Goal: Transaction & Acquisition: Purchase product/service

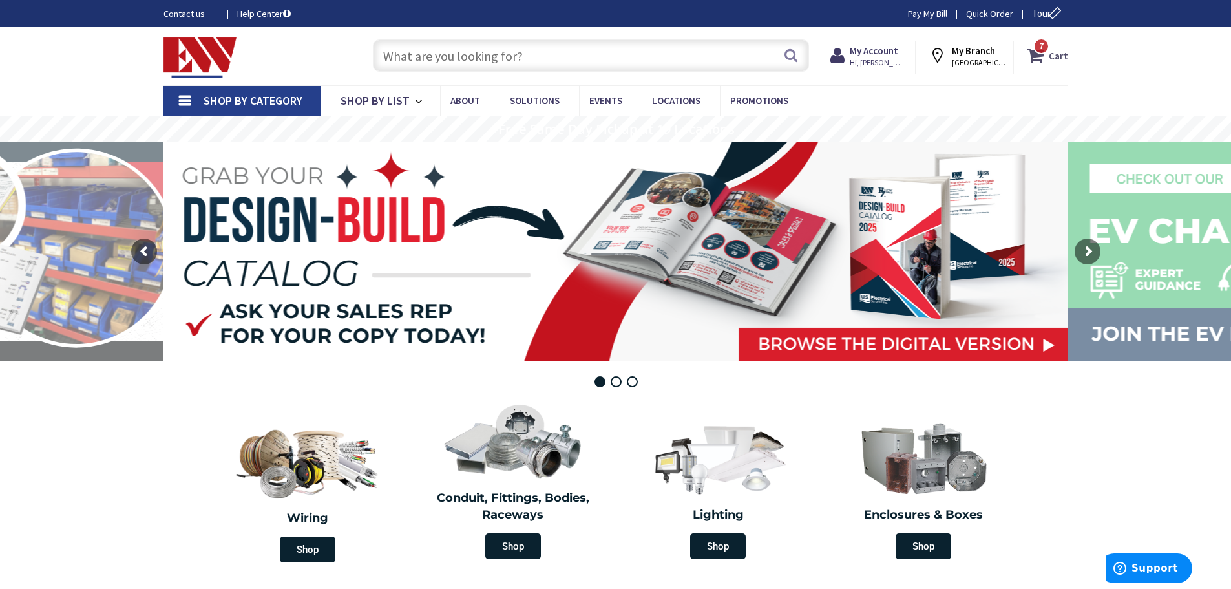
click at [1044, 54] on icon at bounding box center [1038, 55] width 22 height 23
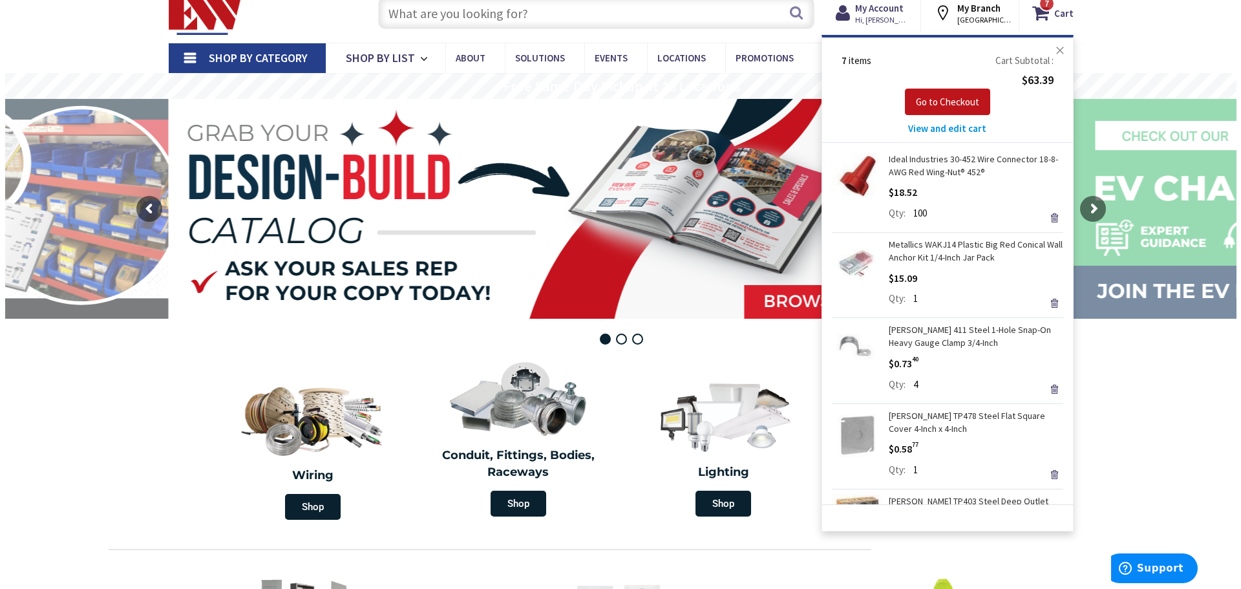
scroll to position [65, 0]
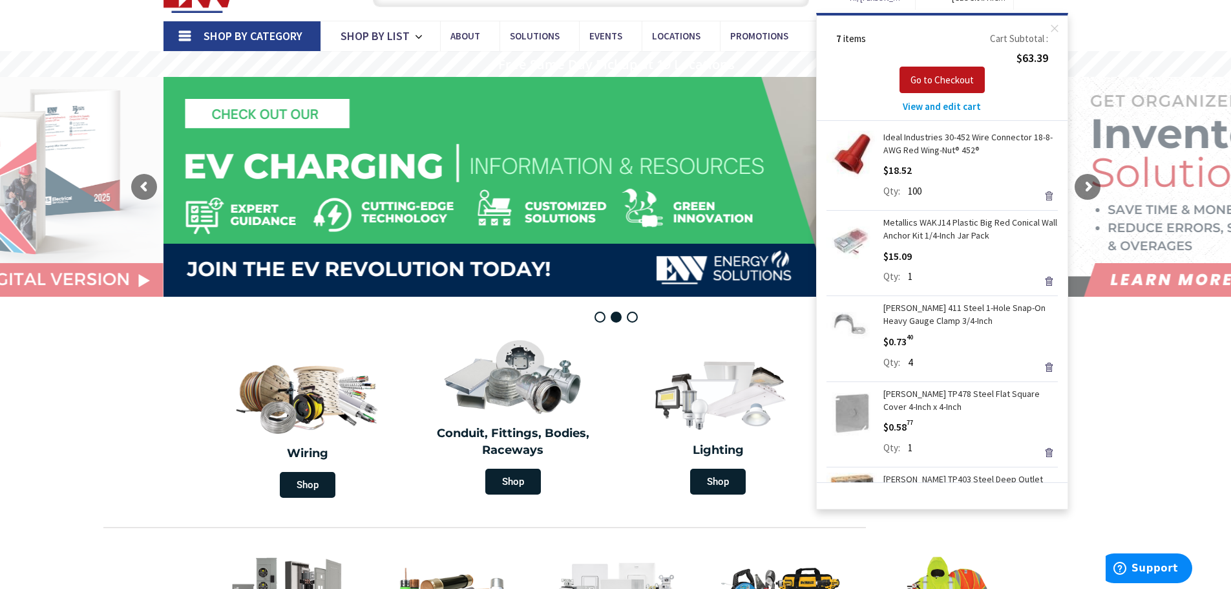
click at [1040, 195] on link "Remove" at bounding box center [1049, 196] width 18 height 18
click at [1042, 281] on link "Remove" at bounding box center [1049, 281] width 18 height 18
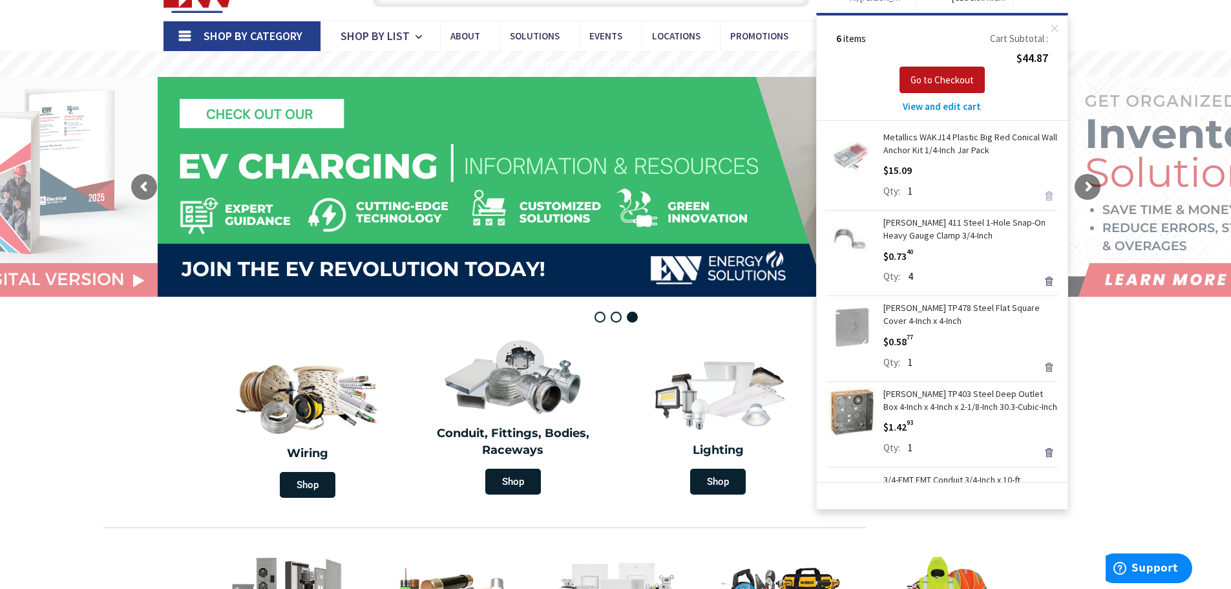
click at [1040, 368] on link "Remove" at bounding box center [1049, 367] width 18 height 18
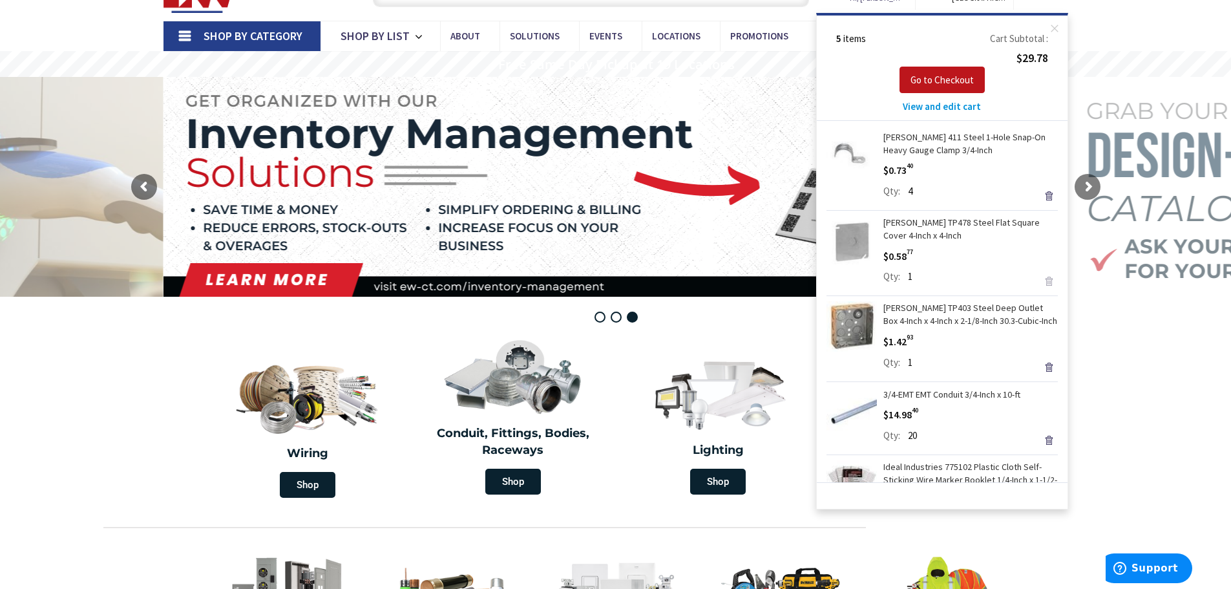
click at [1040, 284] on link "Remove" at bounding box center [1049, 281] width 18 height 18
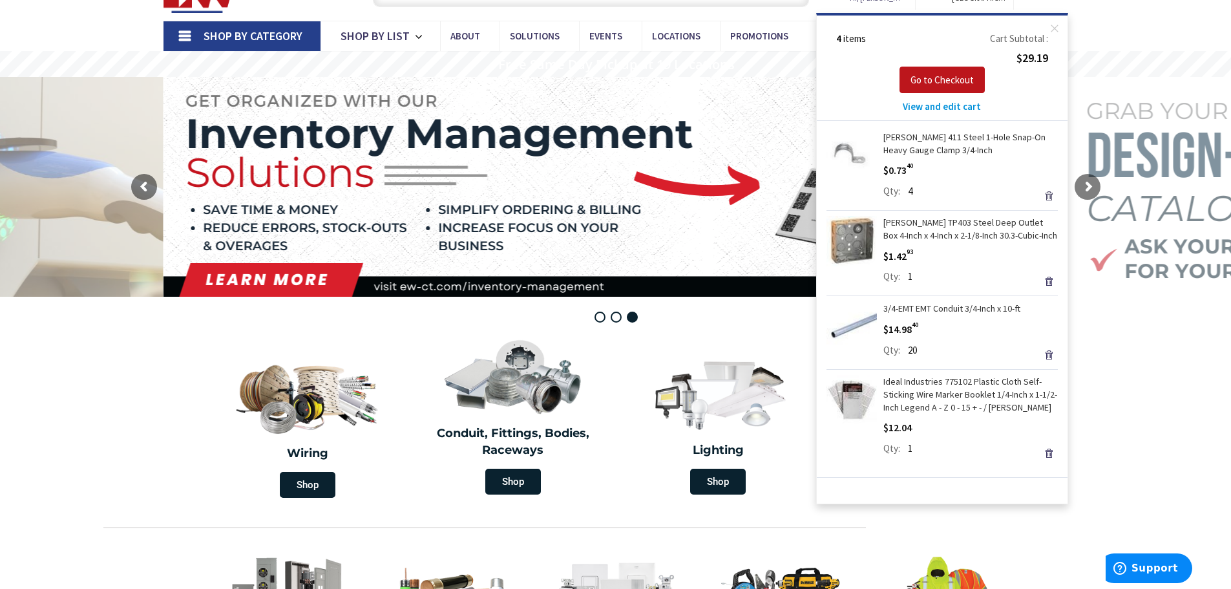
click at [1046, 195] on link "Remove" at bounding box center [1049, 196] width 18 height 18
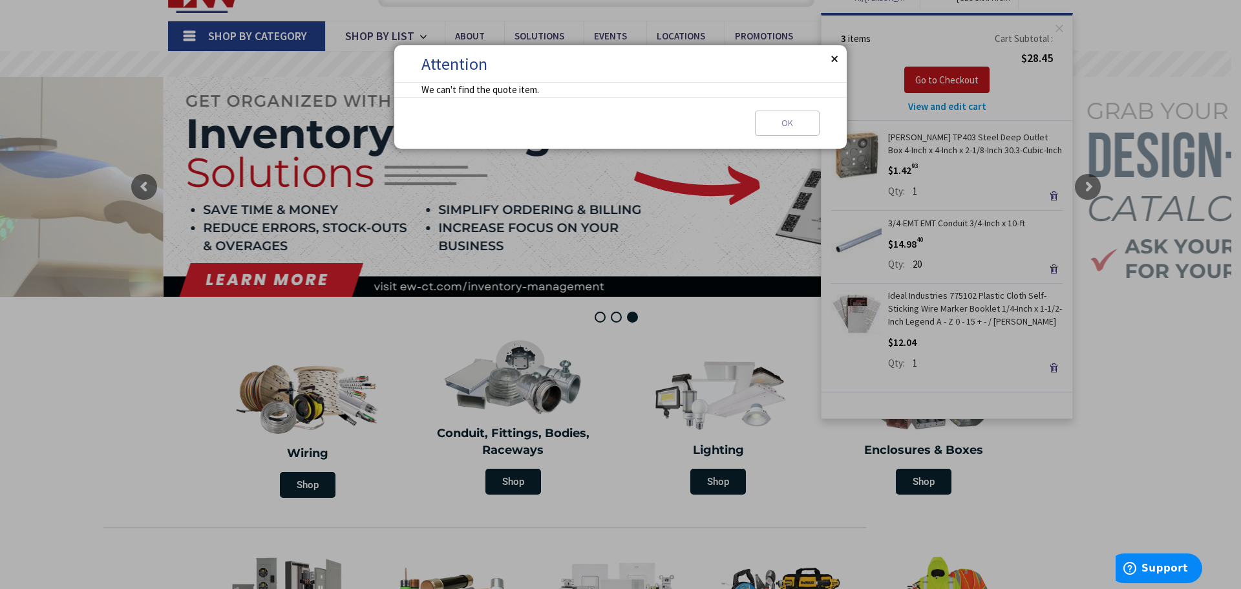
click at [831, 58] on button "Close" at bounding box center [834, 58] width 26 height 26
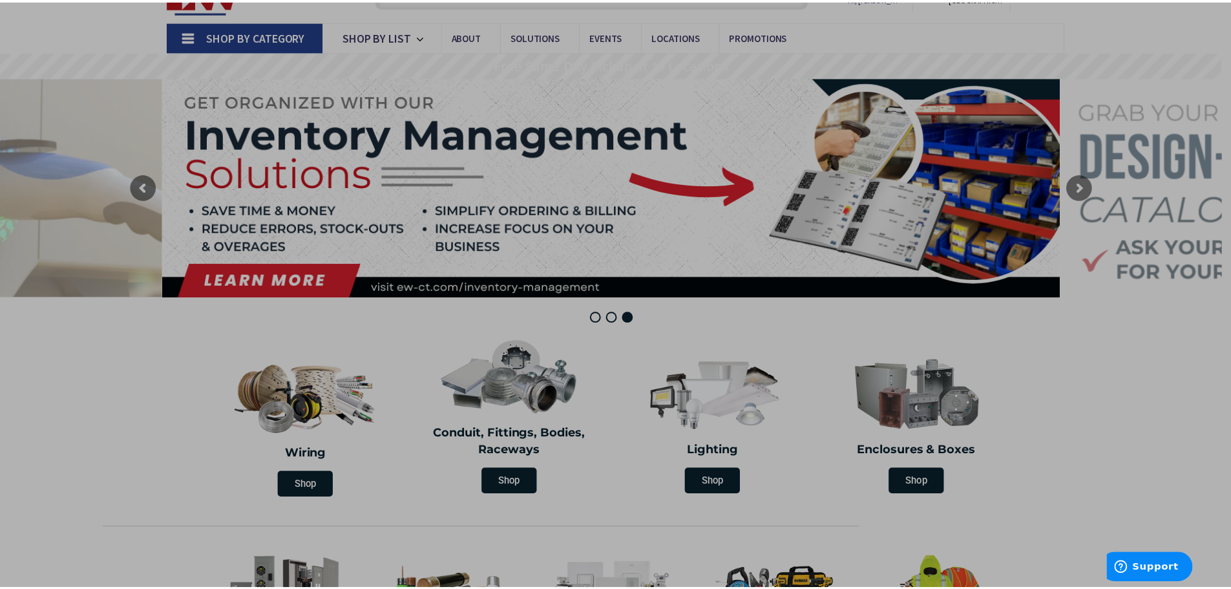
scroll to position [44, 0]
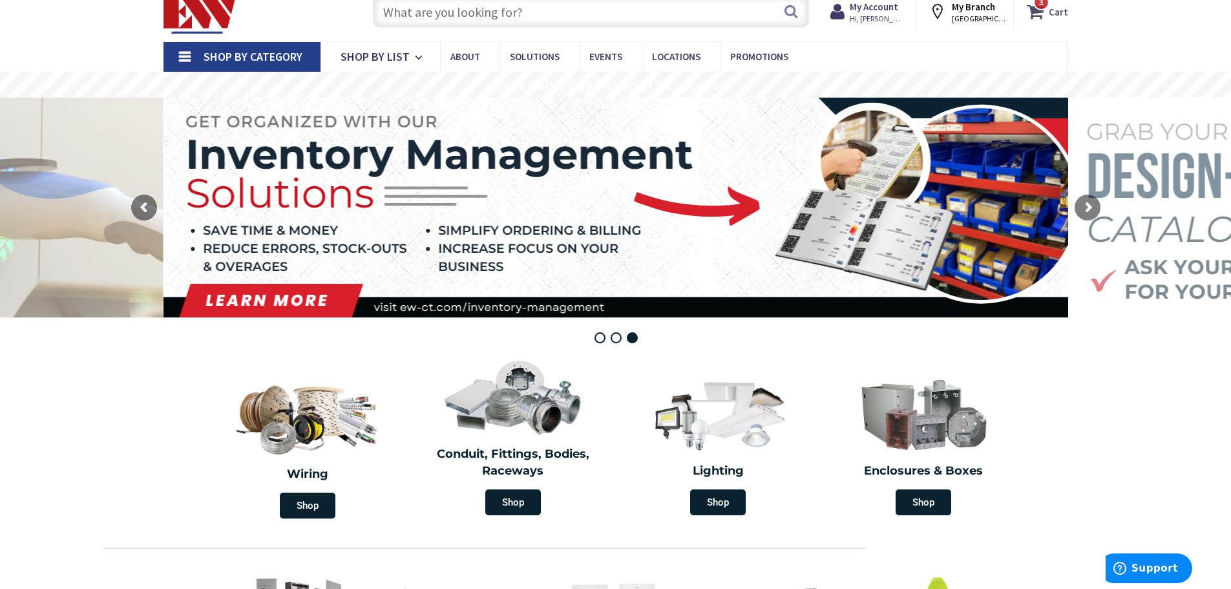
click at [1034, 16] on icon at bounding box center [1038, 11] width 22 height 23
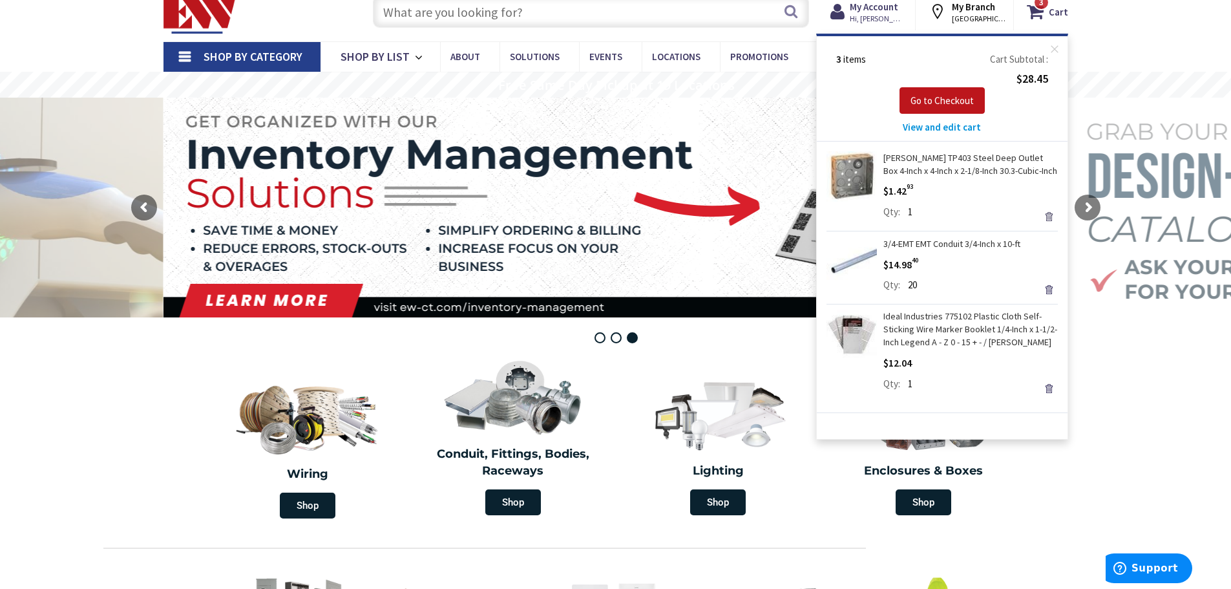
click at [1045, 215] on link "Remove" at bounding box center [1049, 216] width 18 height 18
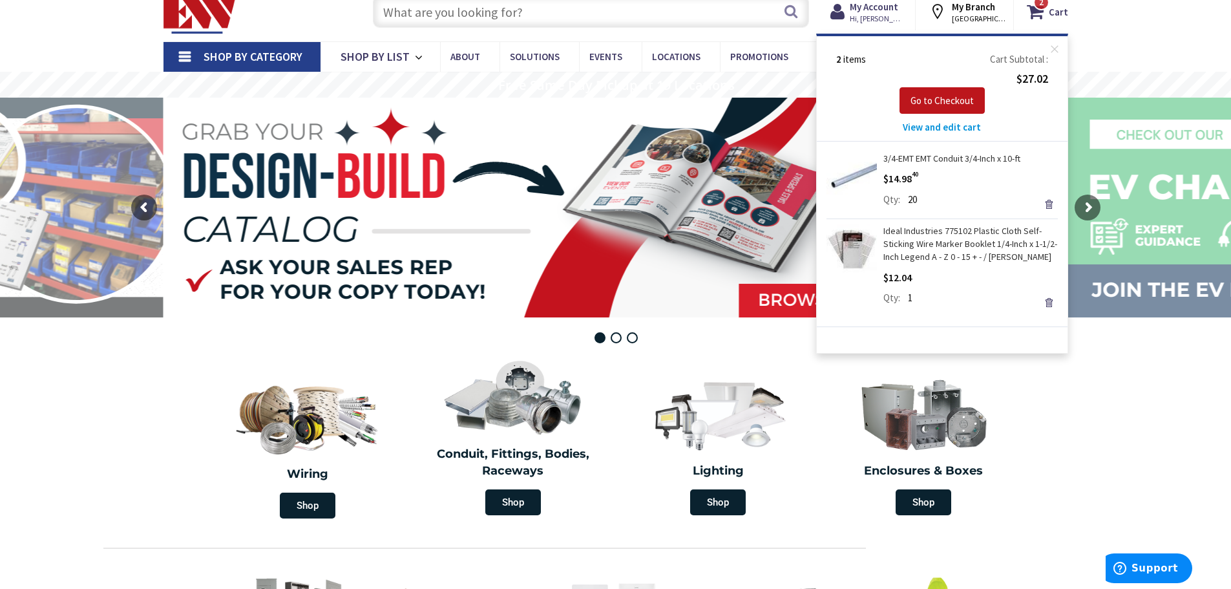
click at [1050, 287] on div "$12.04 Qty 1 Update" at bounding box center [971, 289] width 175 height 39
click at [1051, 304] on link "Remove" at bounding box center [1049, 302] width 18 height 18
click at [1052, 205] on link "Remove" at bounding box center [1049, 204] width 18 height 18
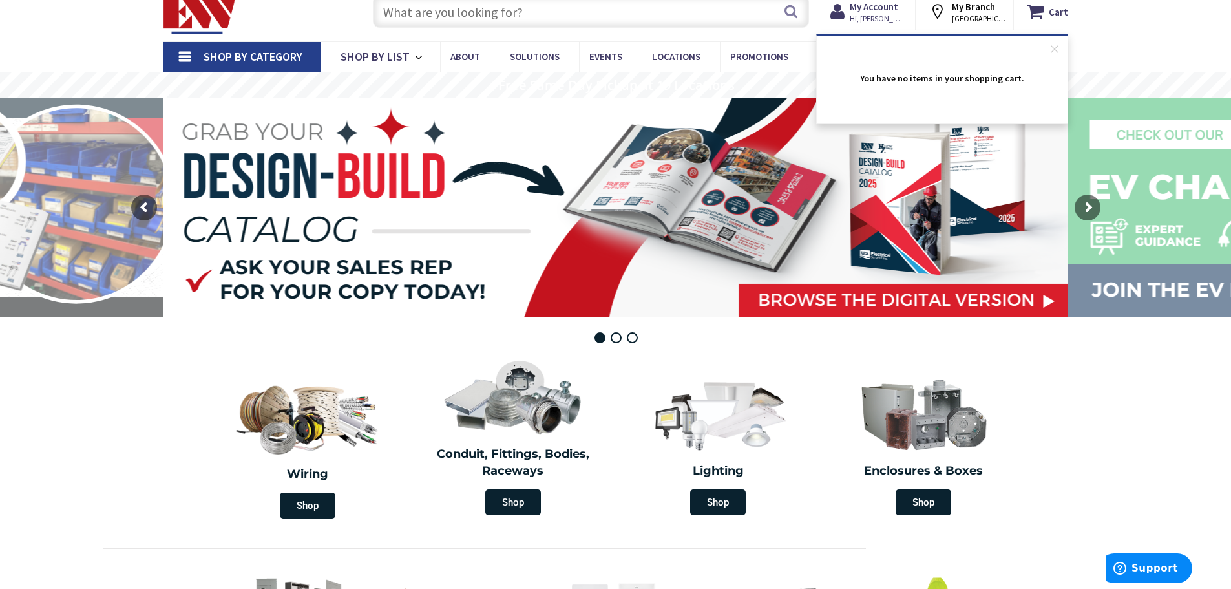
click at [425, 14] on input "text" at bounding box center [591, 11] width 436 height 32
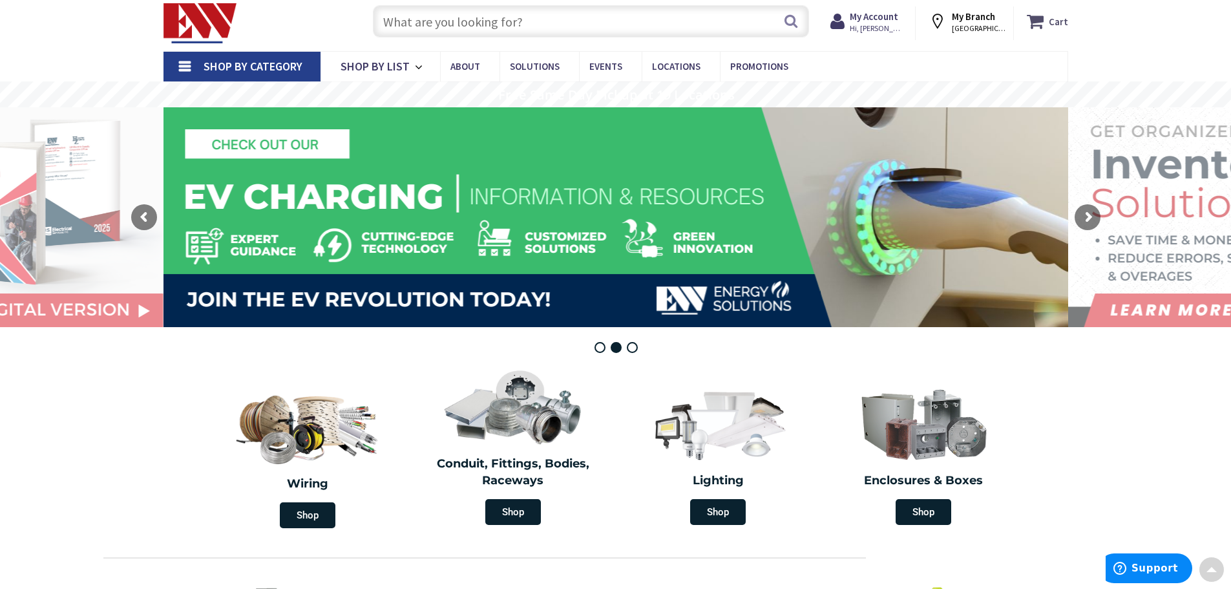
scroll to position [0, 0]
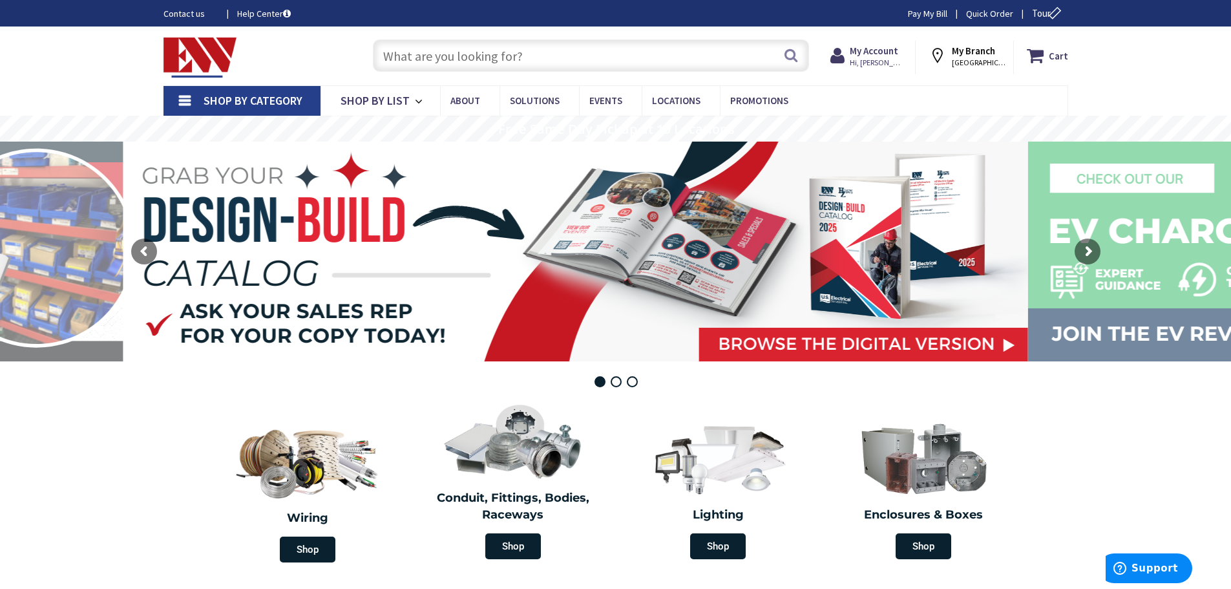
click at [394, 55] on input "text" at bounding box center [591, 55] width 436 height 32
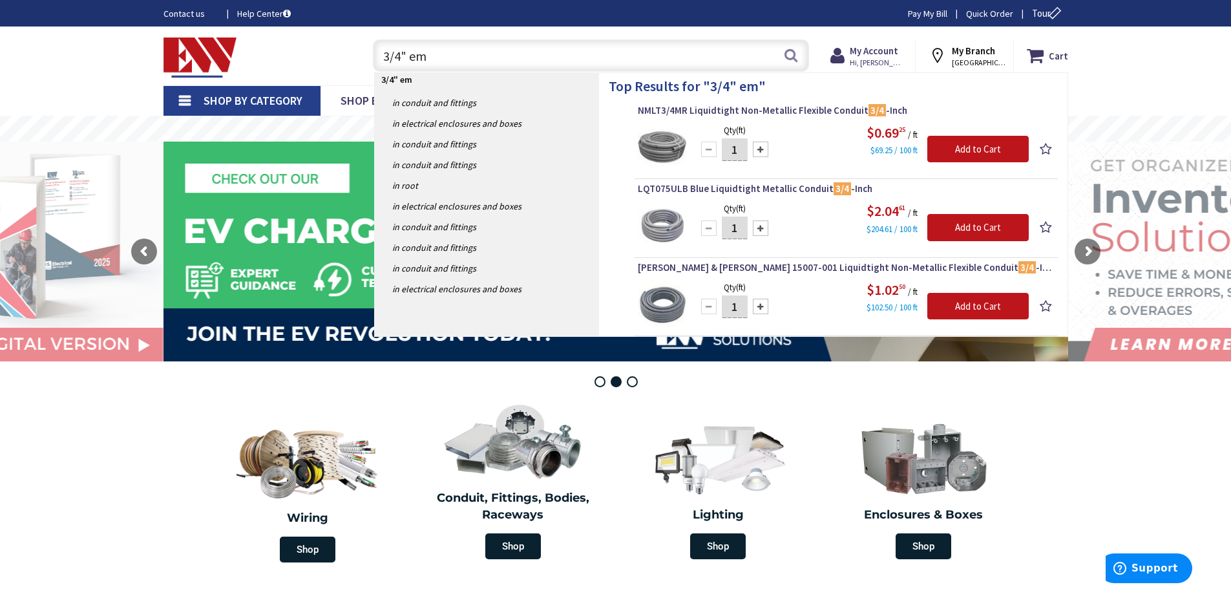
type input "3/4" emt"
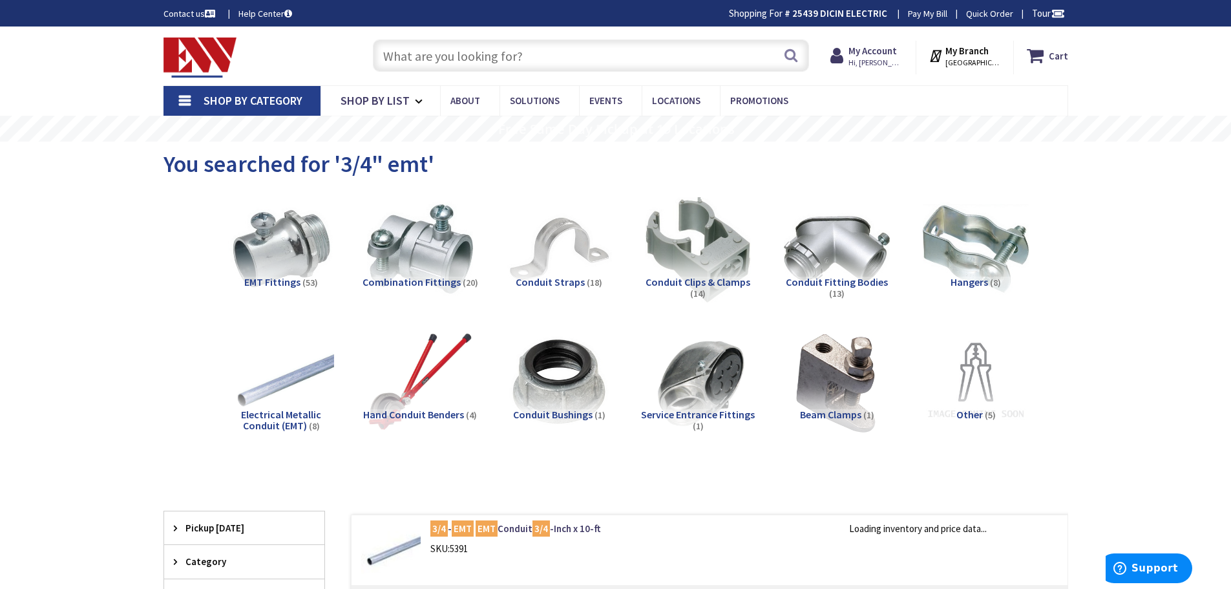
click at [283, 418] on span "Electrical Metallic Conduit (EMT)" at bounding box center [281, 420] width 80 height 25
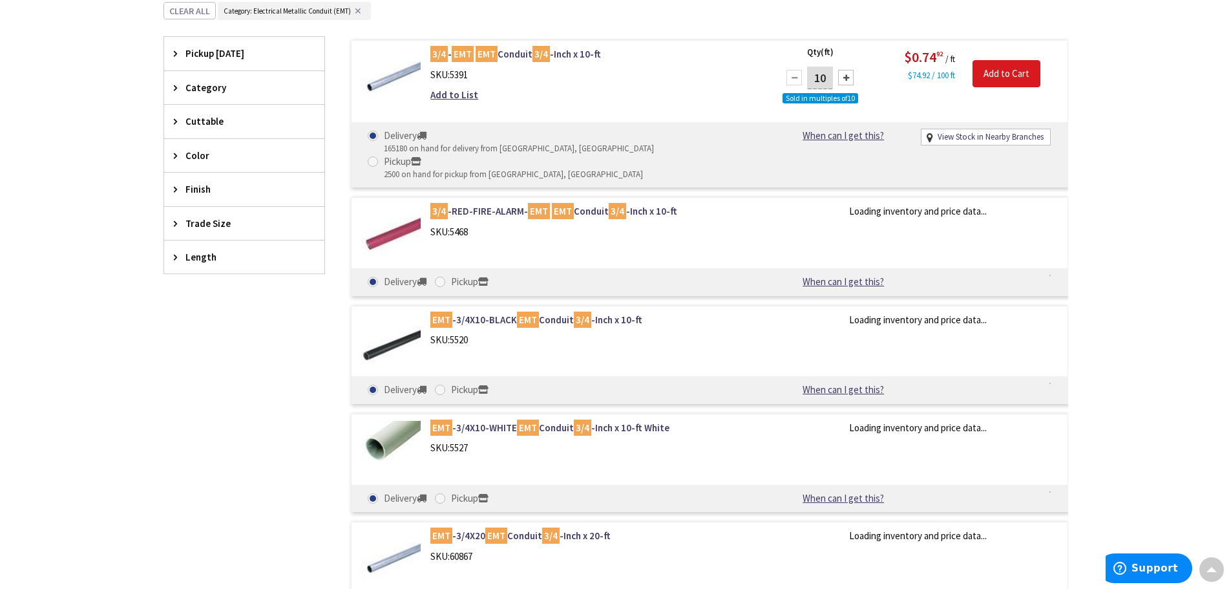
scroll to position [489, 0]
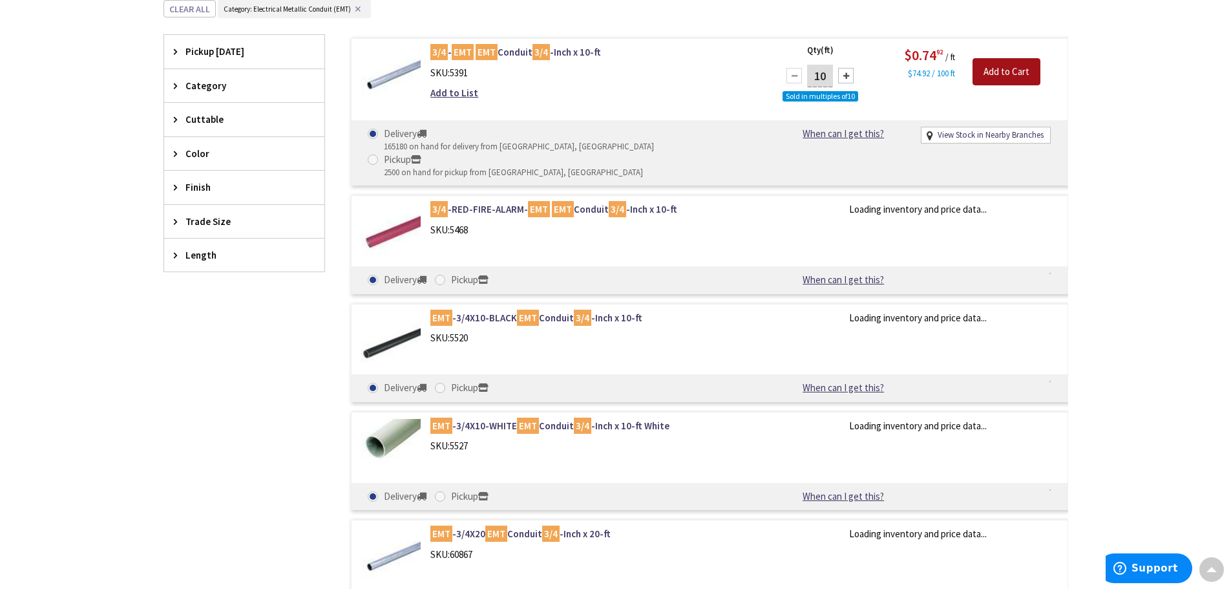
click at [985, 70] on input "Add to Cart" at bounding box center [1007, 71] width 68 height 27
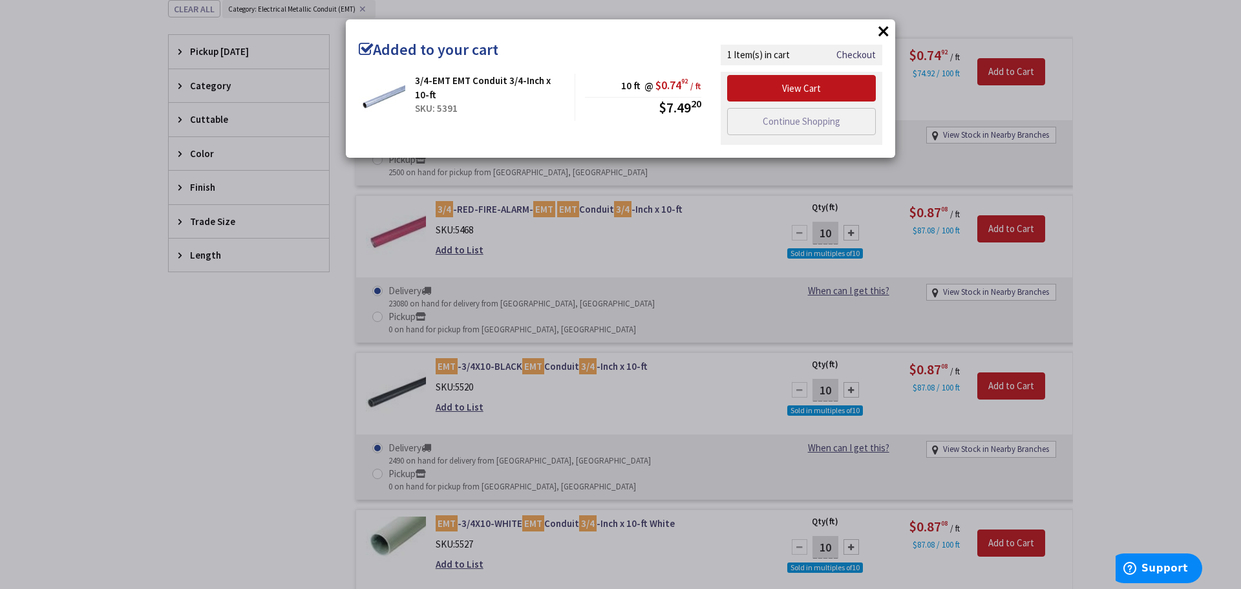
click at [885, 31] on button "×" at bounding box center [883, 30] width 19 height 19
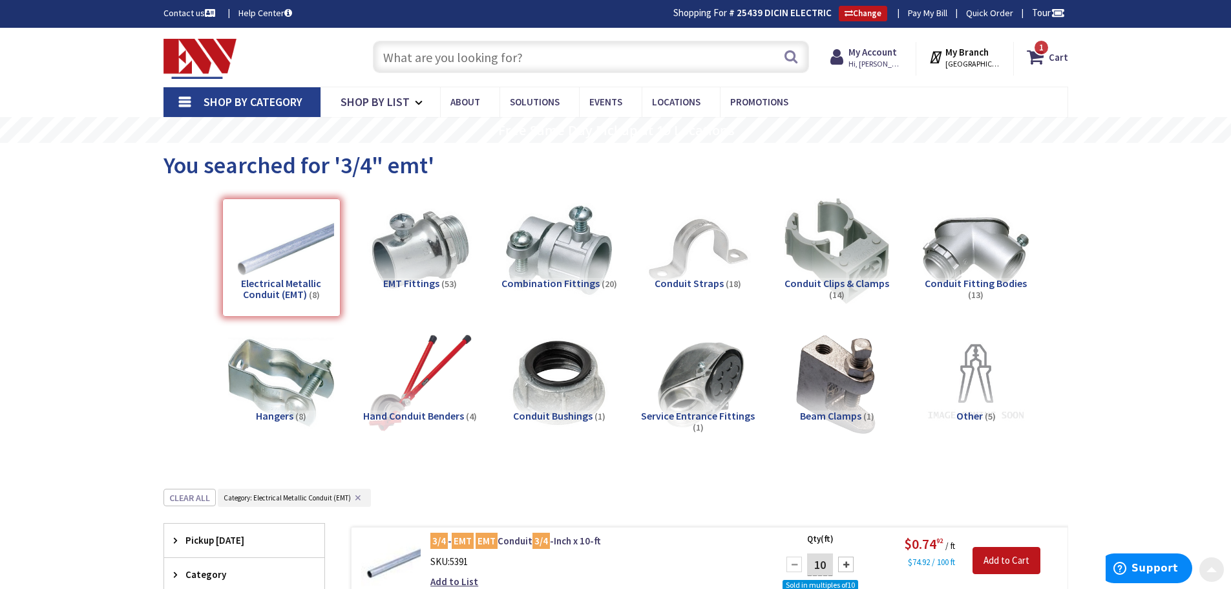
scroll to position [0, 0]
click at [449, 57] on input "text" at bounding box center [591, 57] width 436 height 32
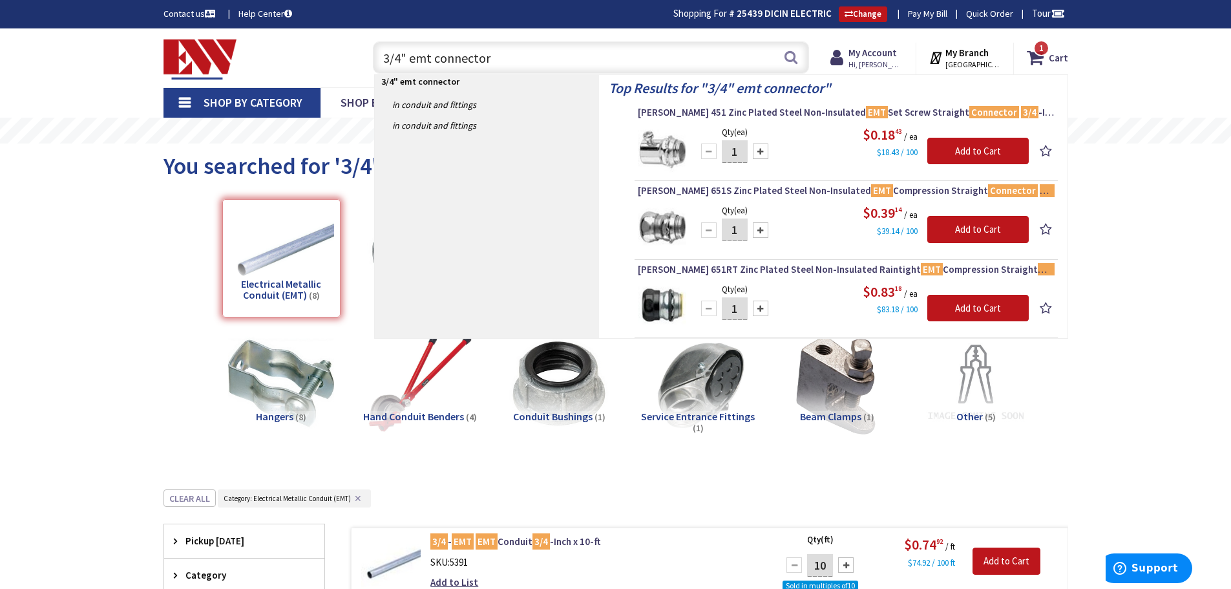
type input "3/4" emt connector"
click at [759, 153] on div at bounding box center [761, 151] width 16 height 16
type input "2"
click at [1001, 157] on input "Add to Cart" at bounding box center [978, 151] width 101 height 27
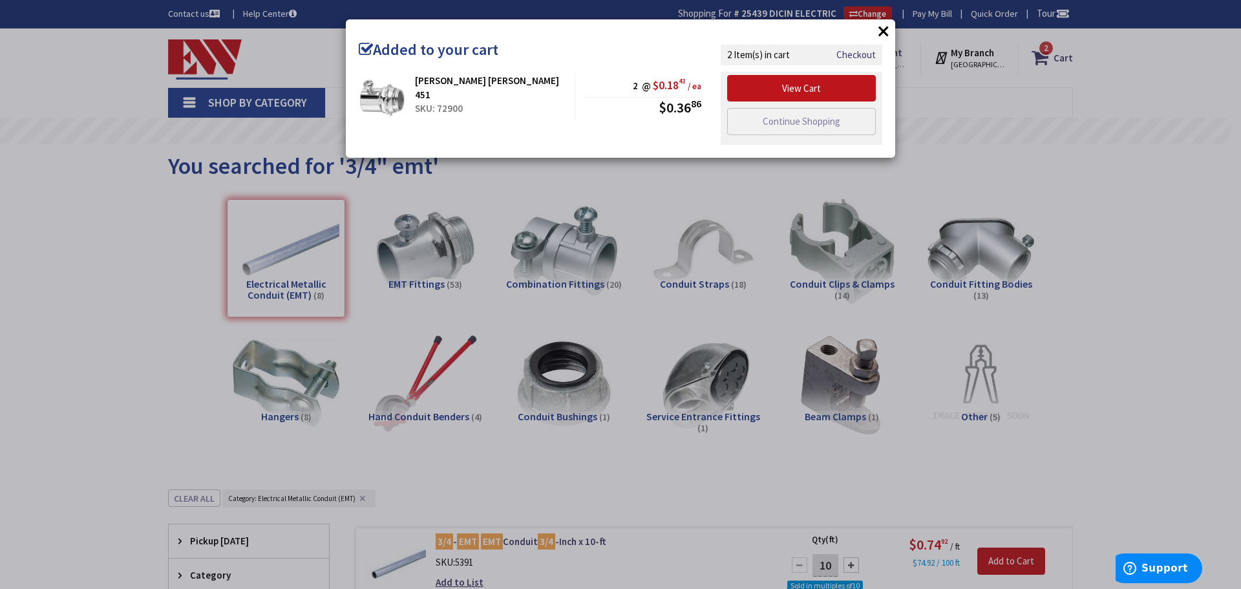
click at [885, 34] on button "×" at bounding box center [883, 30] width 19 height 19
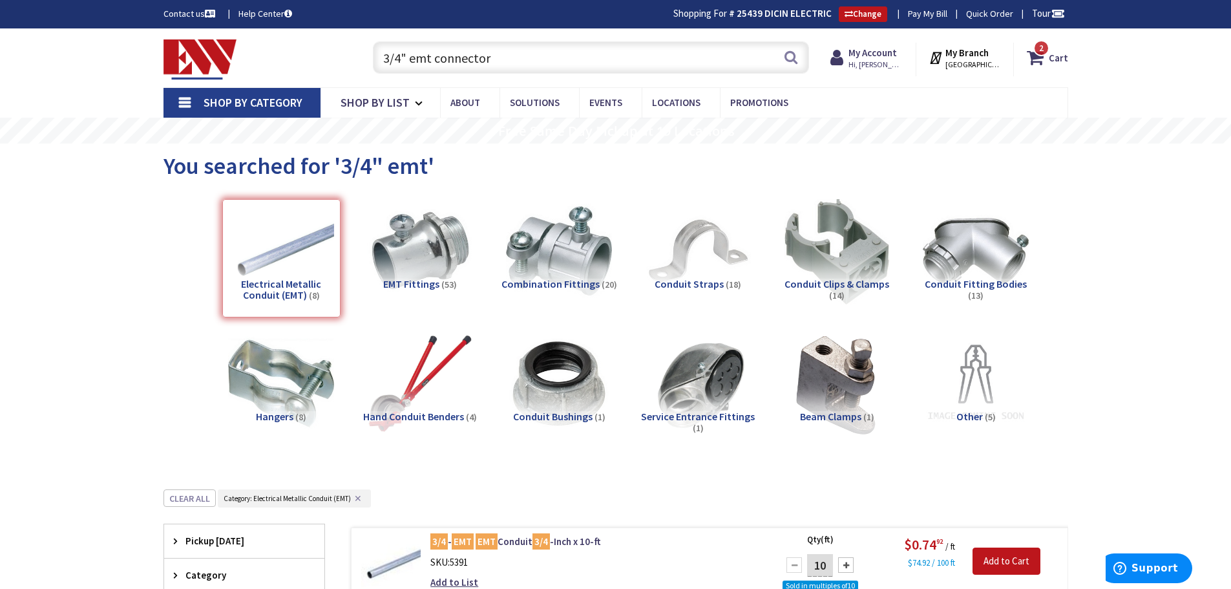
click at [489, 62] on input "3/4" emt connector" at bounding box center [591, 57] width 436 height 32
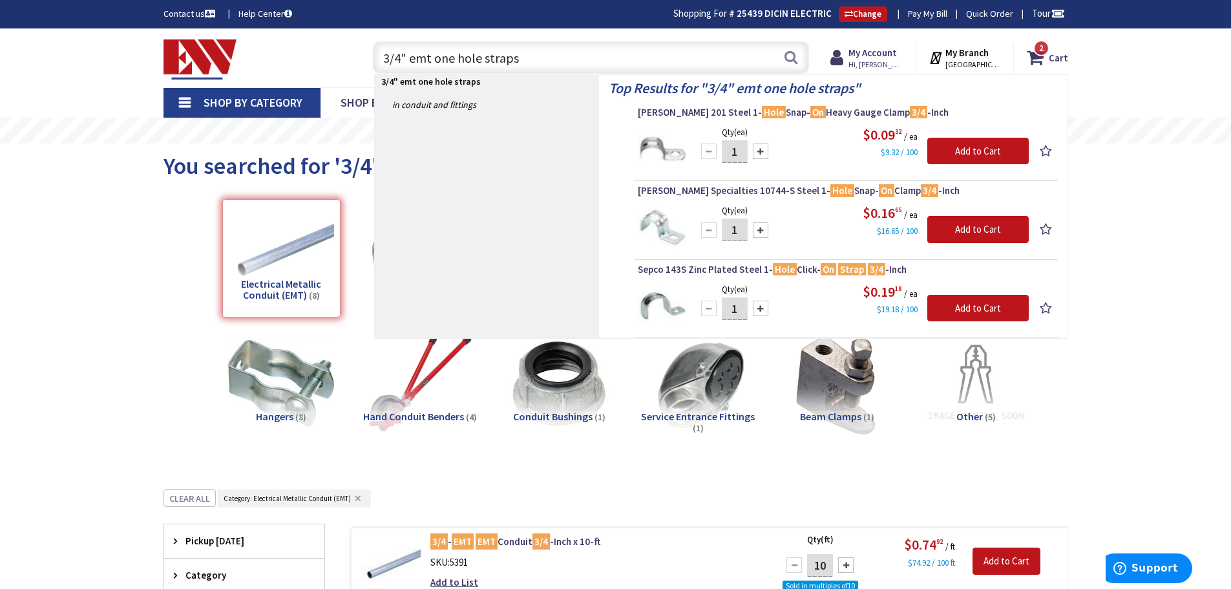
type input "3/4" emt one hole straps"
click at [758, 306] on div at bounding box center [761, 309] width 16 height 16
type input "2"
click at [964, 310] on input "Add to Cart" at bounding box center [978, 308] width 101 height 27
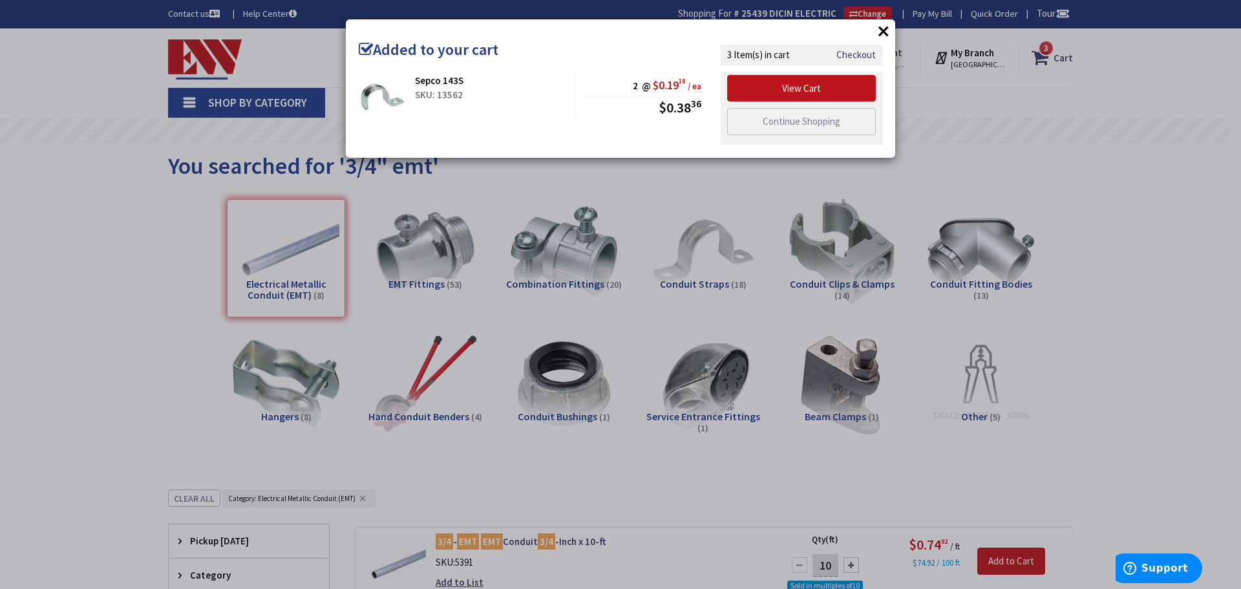
click at [886, 31] on button "×" at bounding box center [883, 30] width 19 height 19
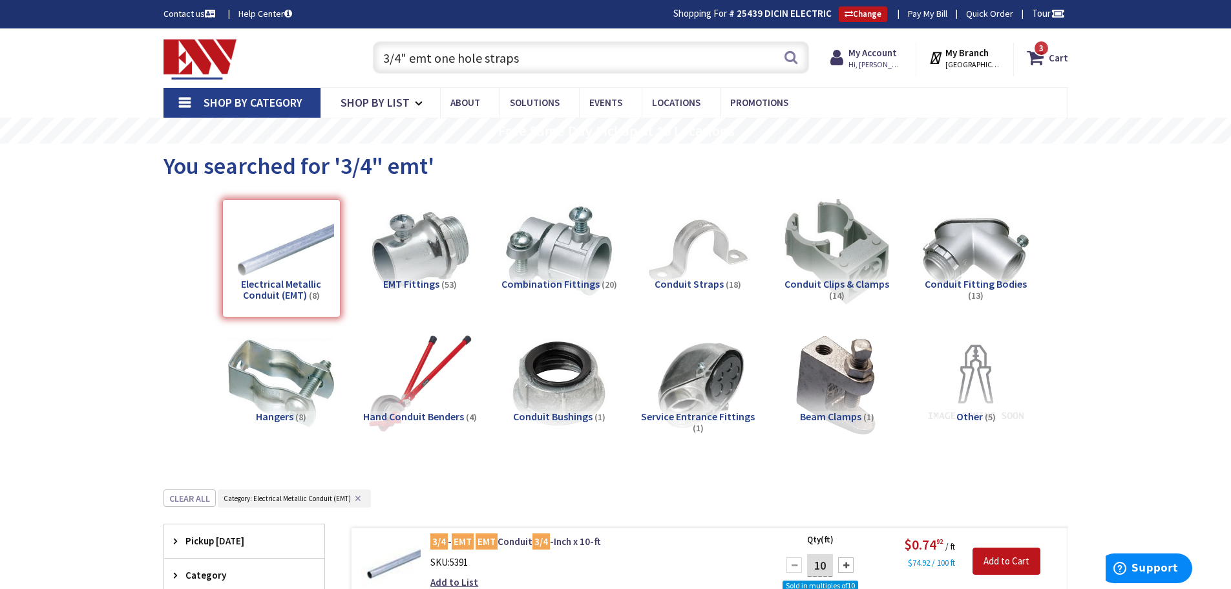
click at [517, 59] on input "3/4" emt one hole straps" at bounding box center [591, 57] width 436 height 32
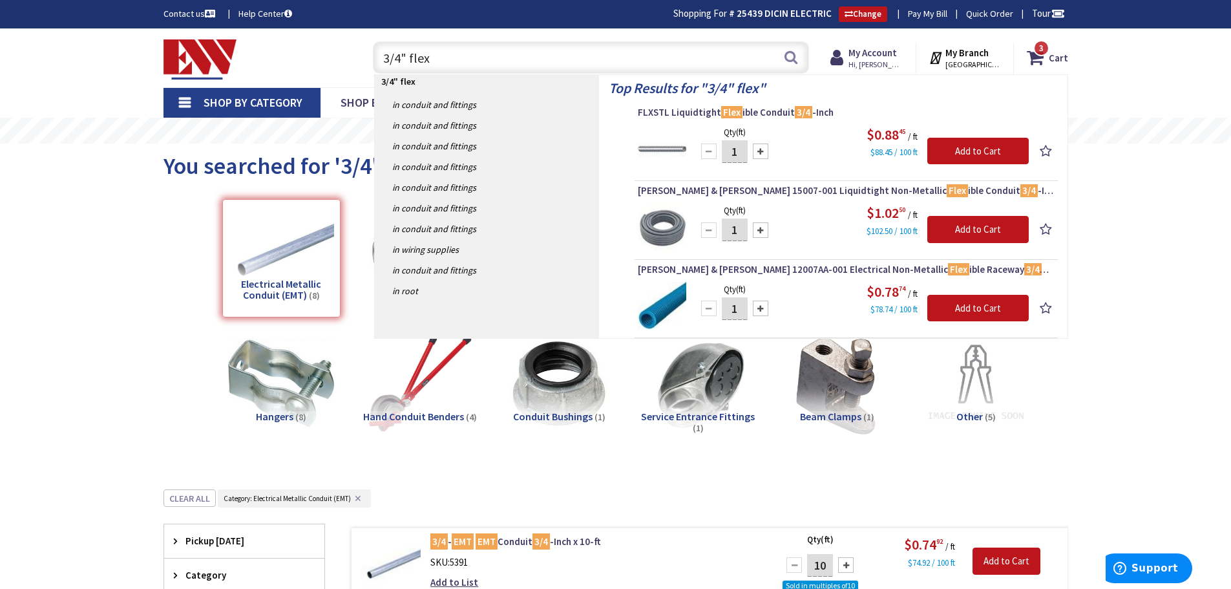
type input "3/4" flex"
click at [736, 153] on input "1" at bounding box center [735, 151] width 26 height 23
type input "8"
click at [995, 154] on input "Add to Cart" at bounding box center [978, 151] width 101 height 27
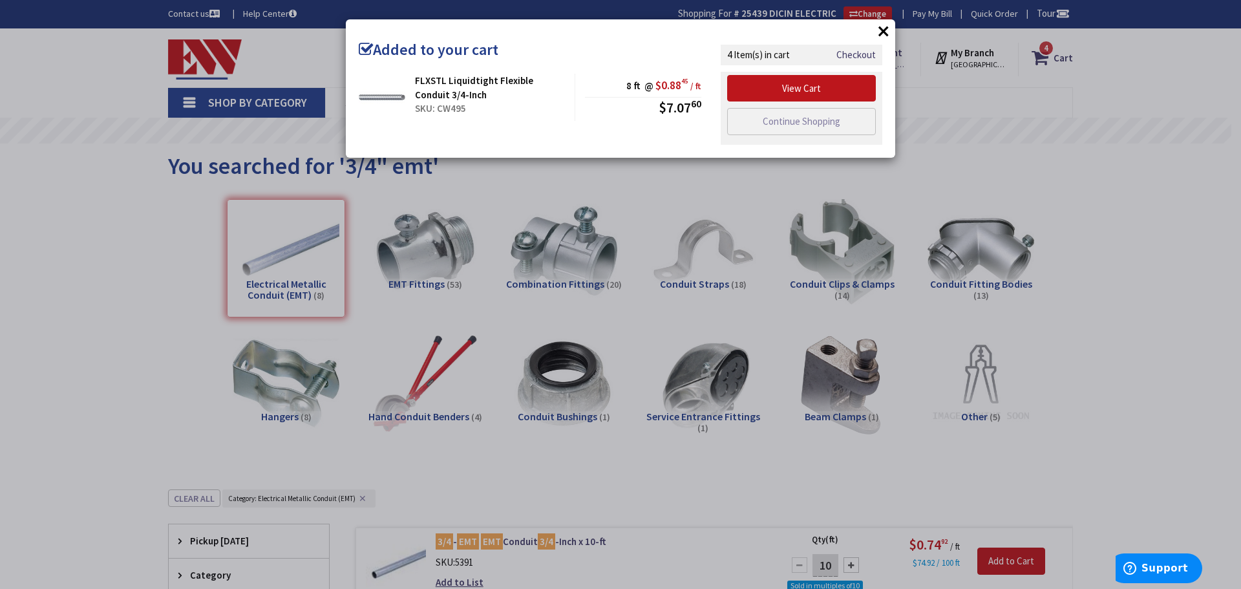
click at [883, 31] on button "×" at bounding box center [883, 30] width 19 height 19
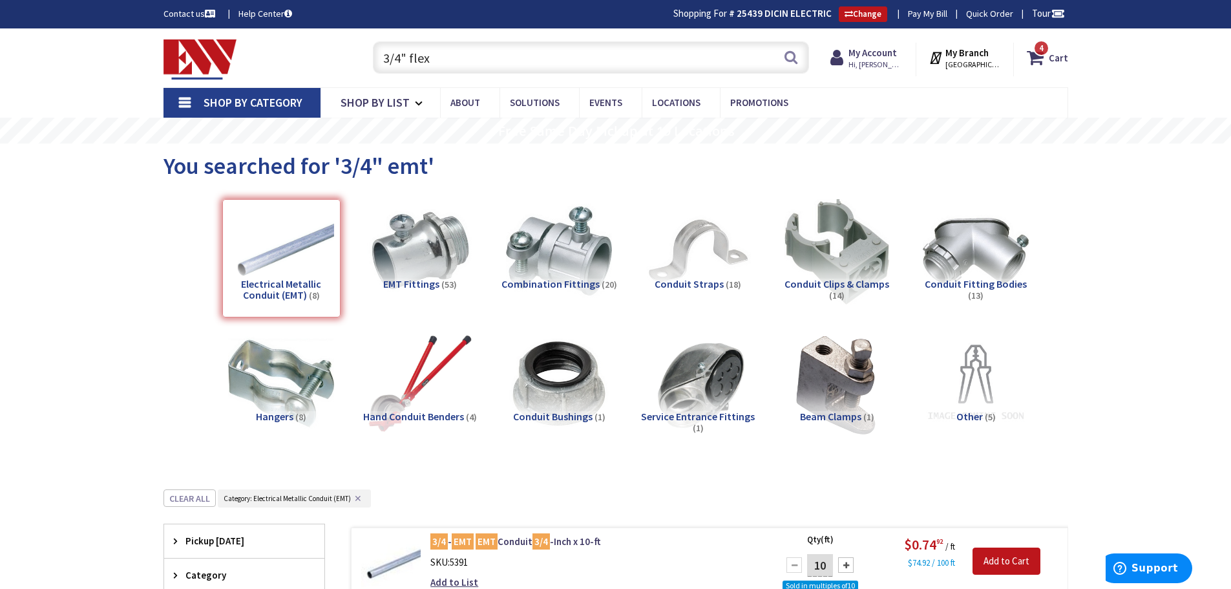
click at [438, 56] on input "3/4" flex" at bounding box center [591, 57] width 436 height 32
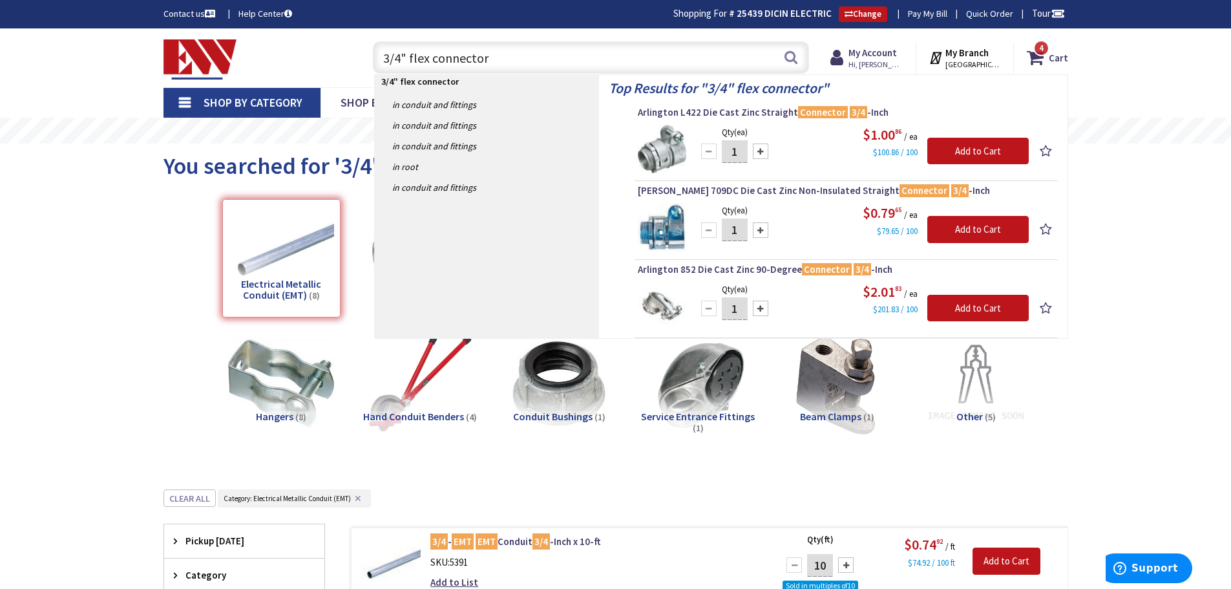
type input "3/4" flex connector"
click at [756, 148] on div at bounding box center [761, 151] width 16 height 16
type input "4"
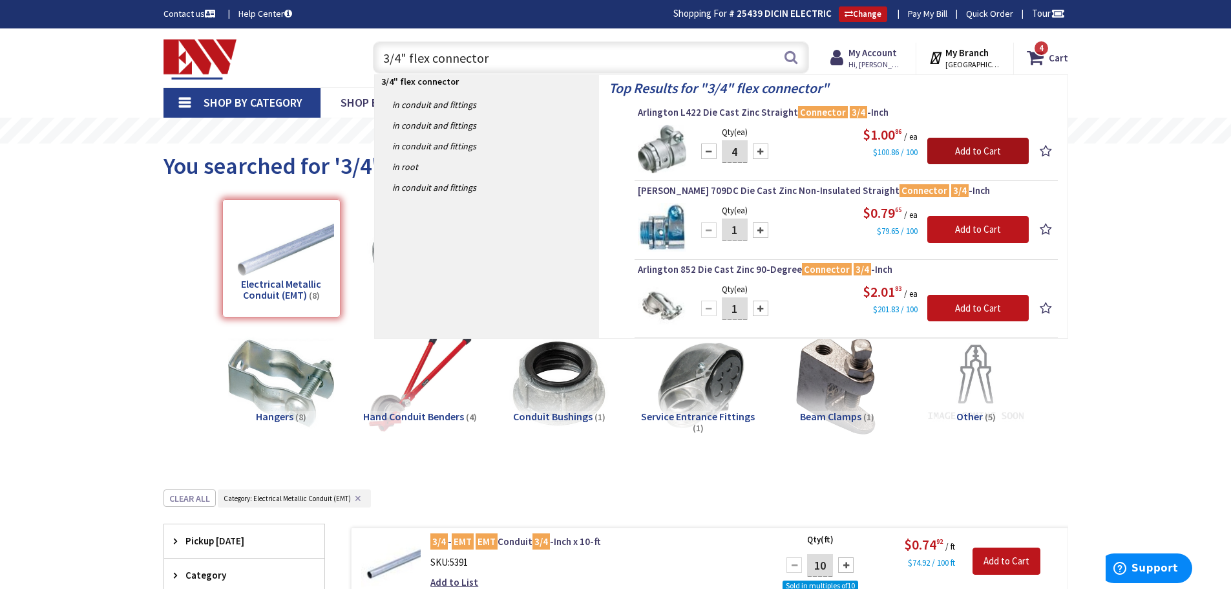
click at [958, 150] on input "Add to Cart" at bounding box center [978, 151] width 101 height 27
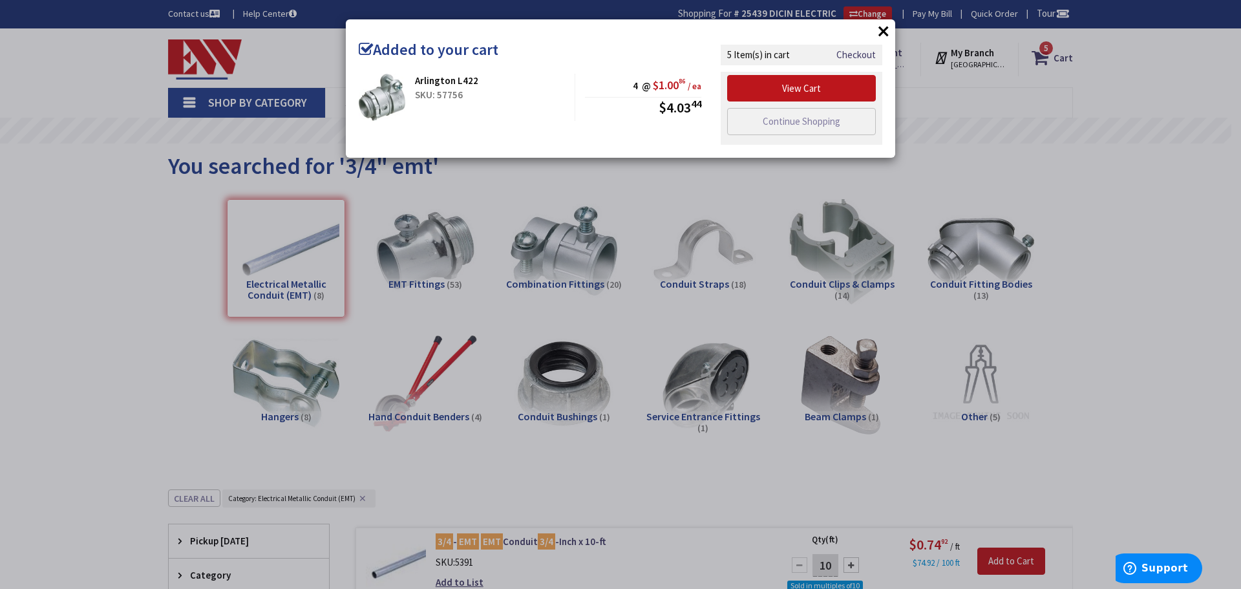
click at [876, 28] on button "×" at bounding box center [883, 30] width 19 height 19
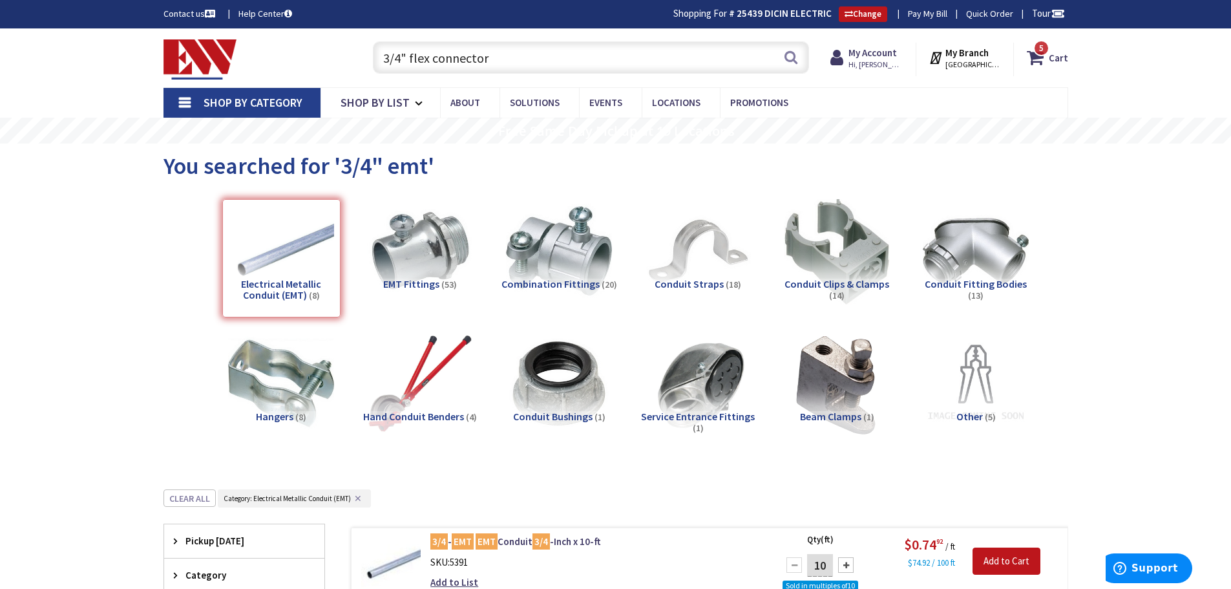
click at [497, 57] on input "3/4" flex connector" at bounding box center [591, 57] width 436 height 32
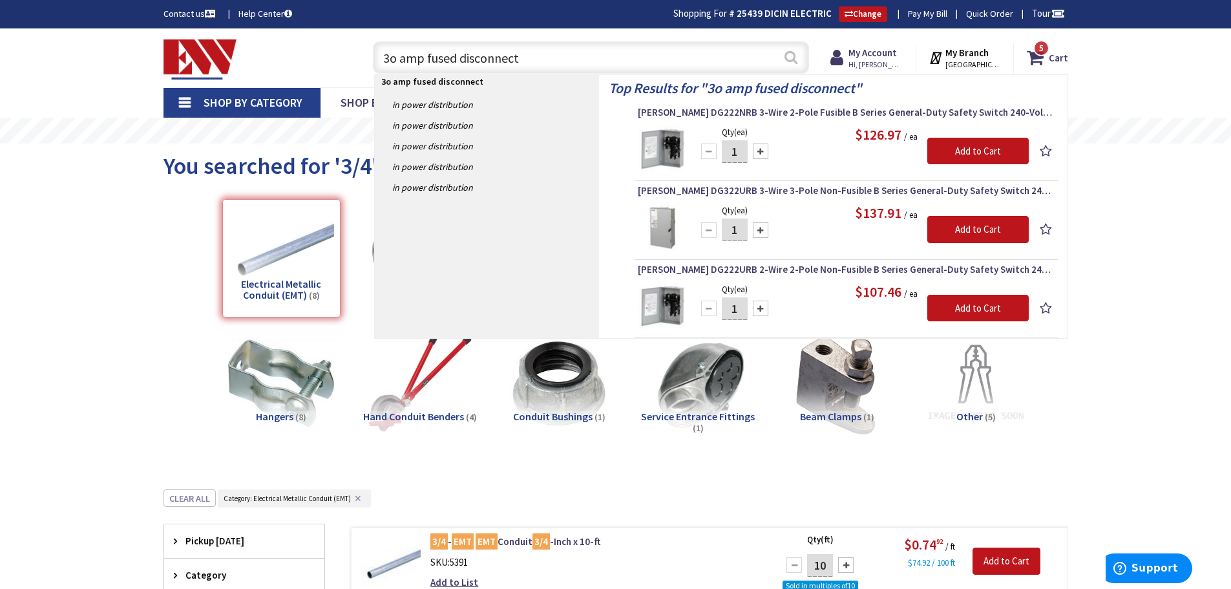
type input "3o amp fused disconnect"
click at [791, 57] on button "Search" at bounding box center [791, 57] width 17 height 29
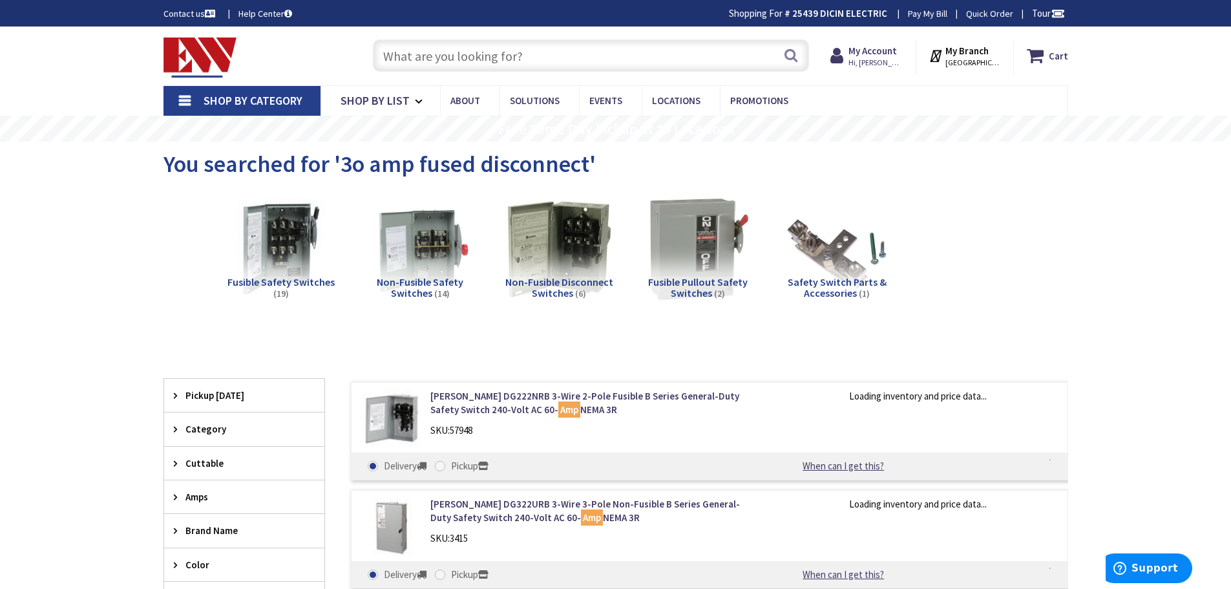
click at [295, 282] on span "Fusible Safety Switches" at bounding box center [281, 281] width 107 height 13
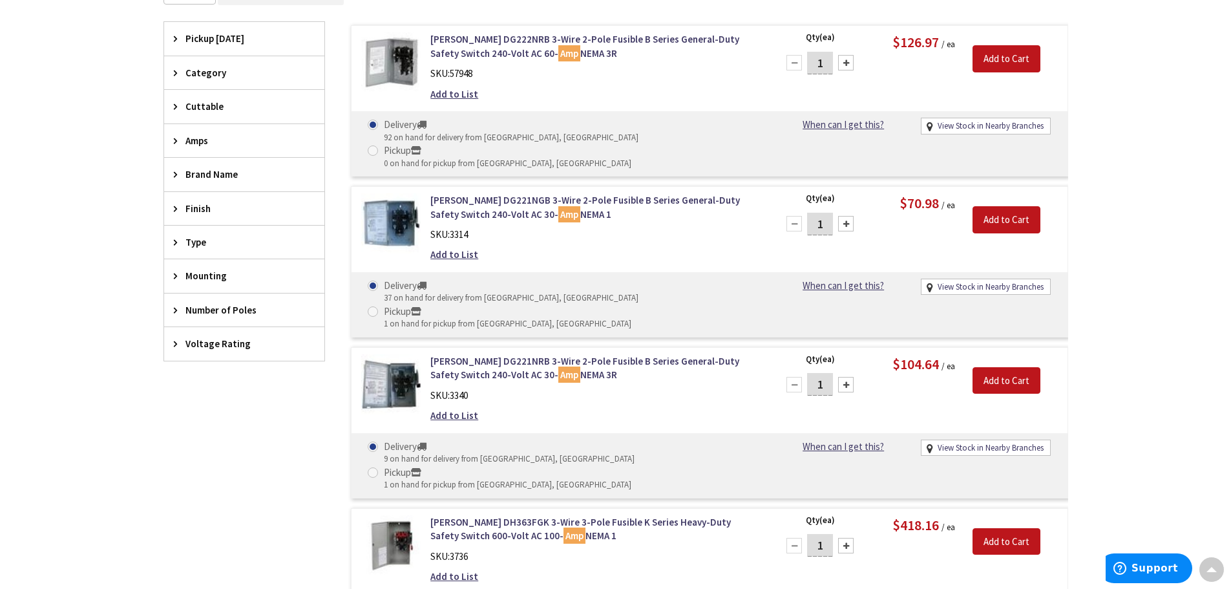
scroll to position [357, 0]
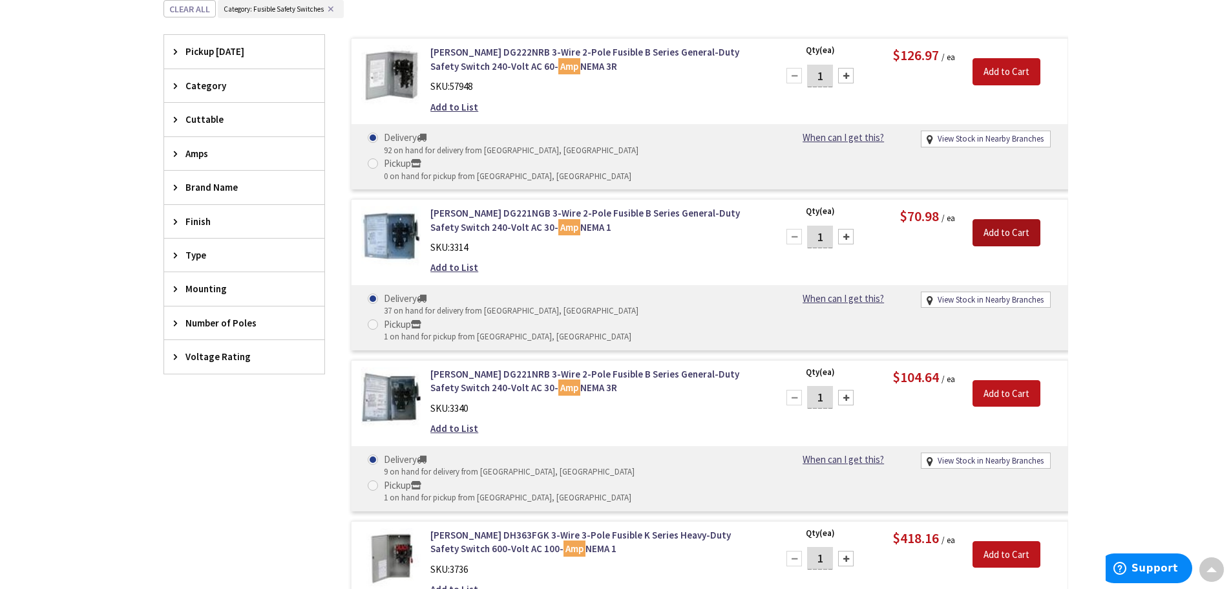
click at [1016, 219] on input "Add to Cart" at bounding box center [1007, 232] width 68 height 27
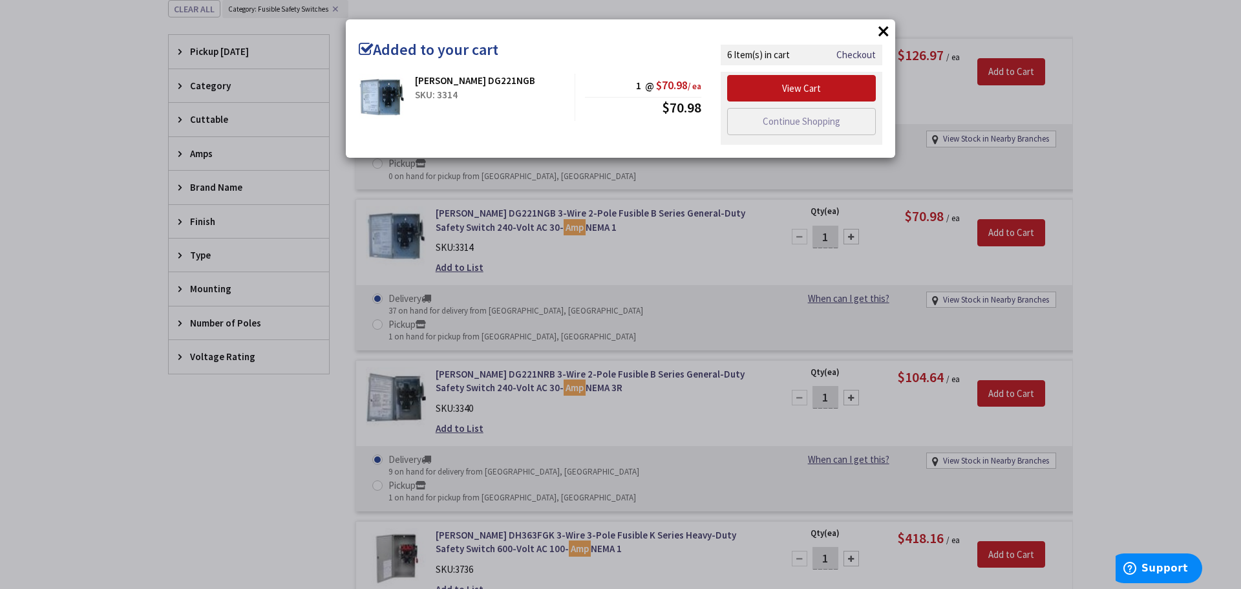
click at [880, 34] on button "×" at bounding box center [883, 30] width 19 height 19
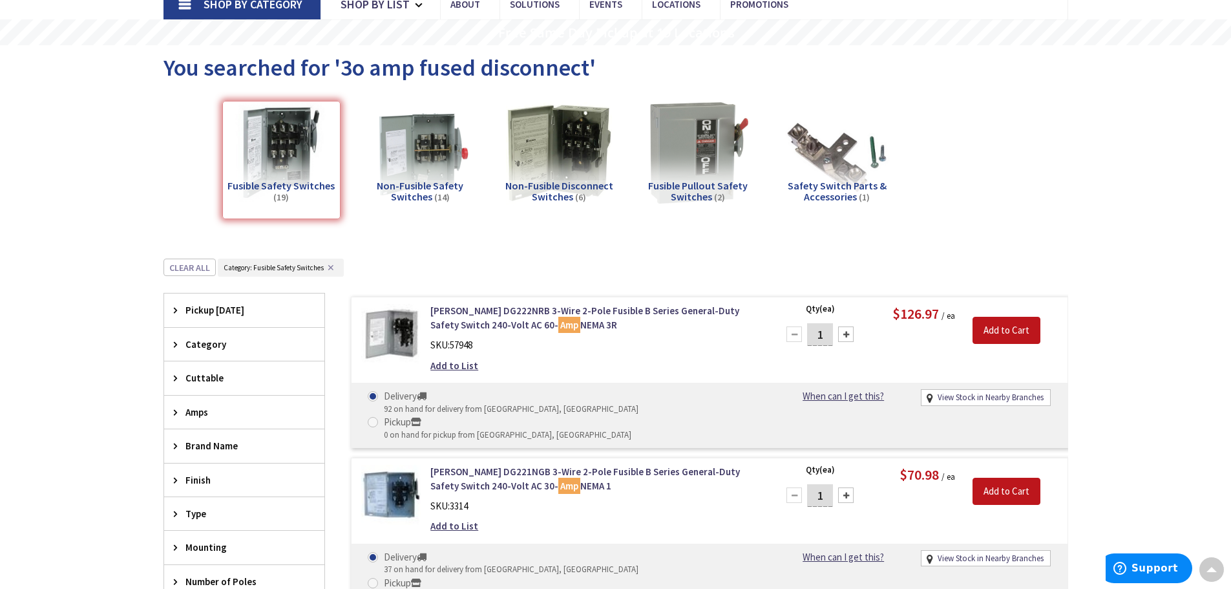
scroll to position [0, 0]
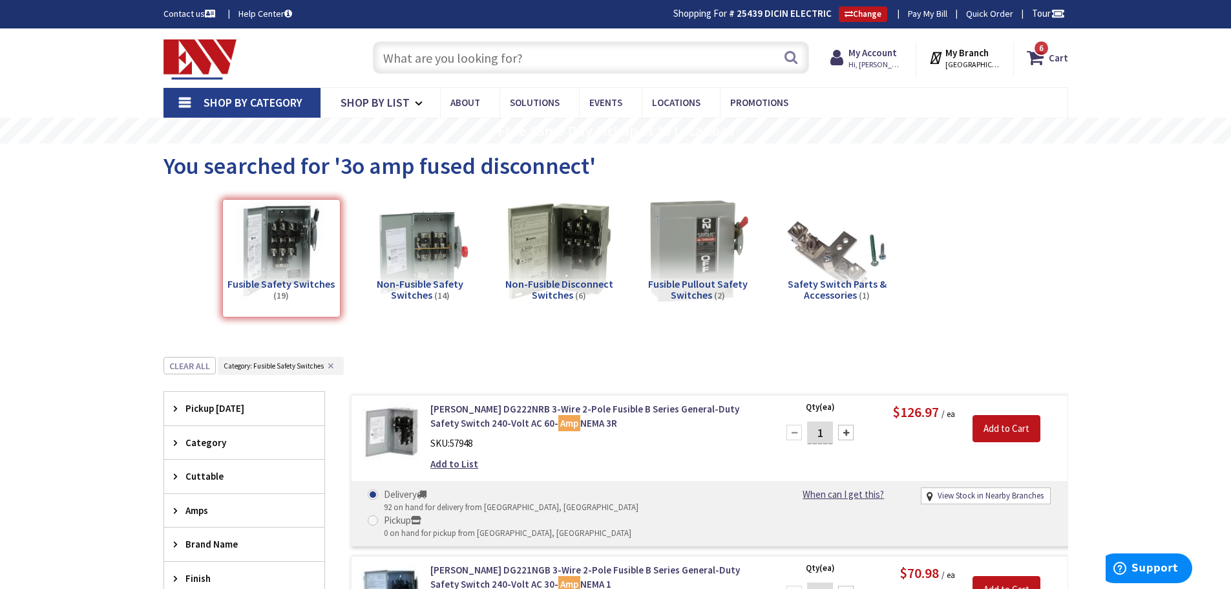
click at [416, 57] on input "text" at bounding box center [591, 57] width 436 height 32
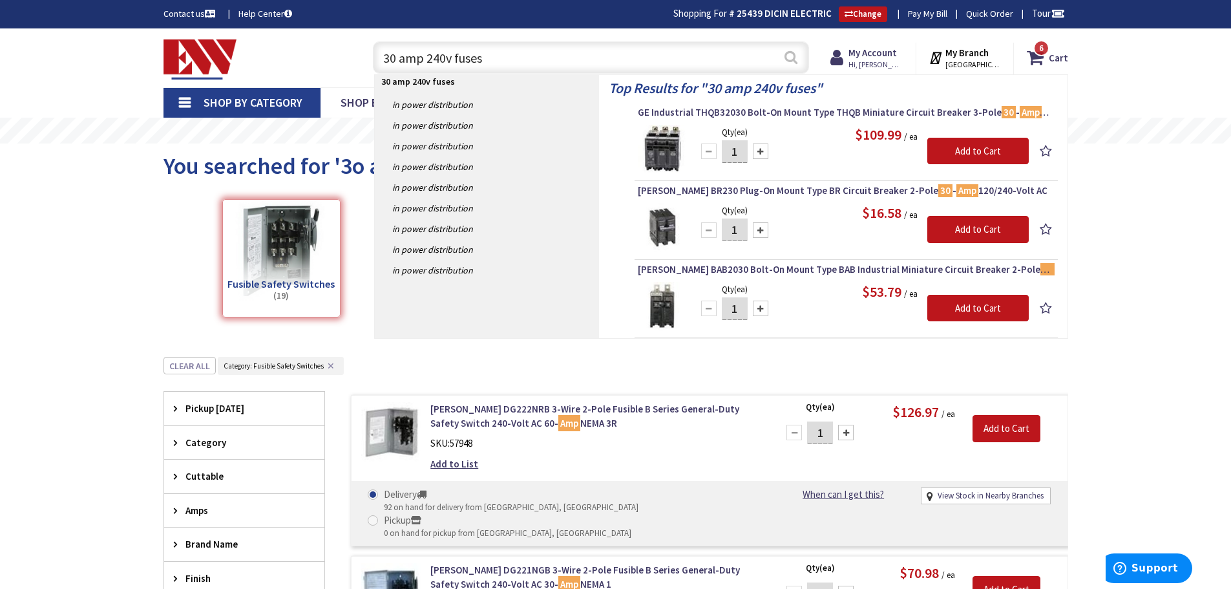
type input "30 amp 240v fuses"
click at [791, 59] on button "Search" at bounding box center [791, 57] width 17 height 29
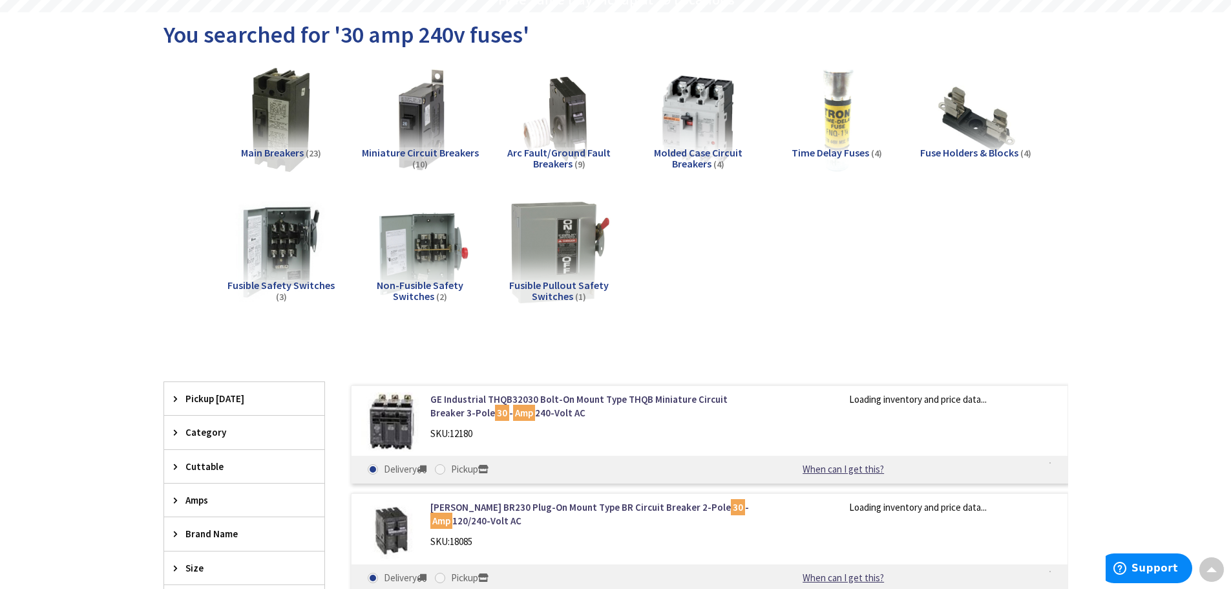
scroll to position [131, 0]
click at [841, 153] on span "Time Delay Fuses" at bounding box center [831, 152] width 78 height 13
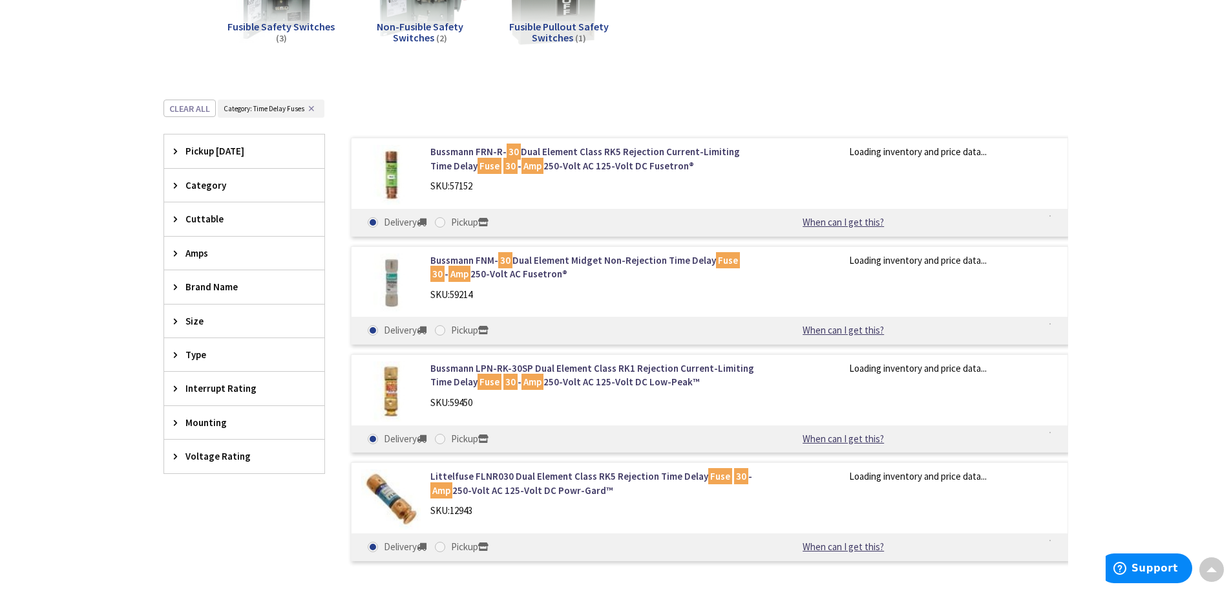
scroll to position [489, 0]
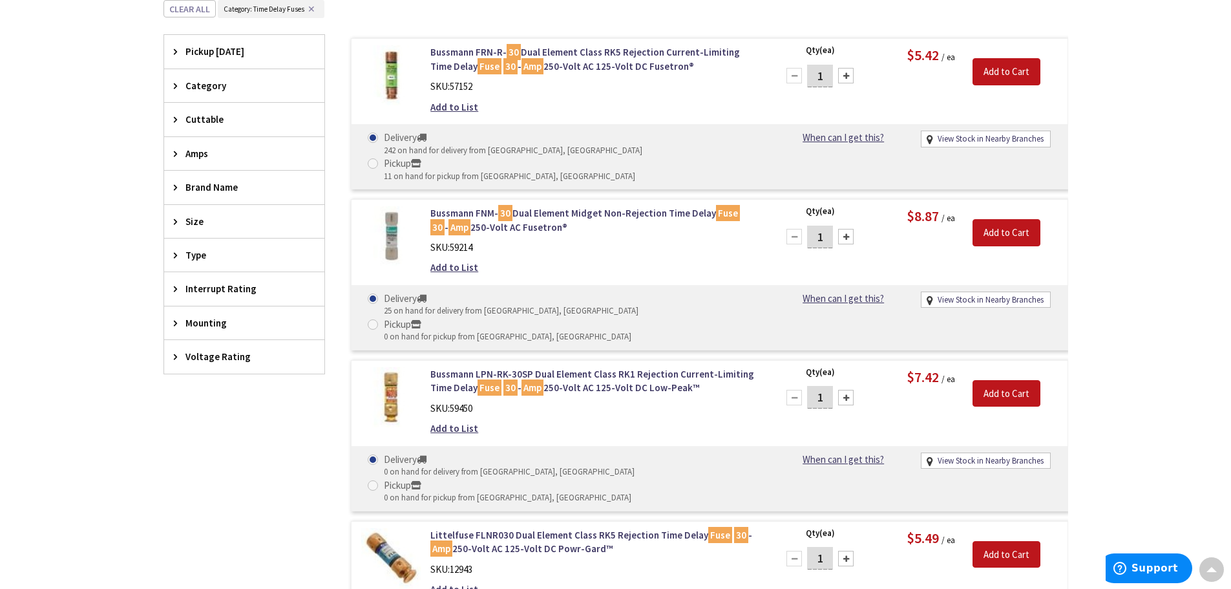
click at [847, 229] on div at bounding box center [846, 237] width 16 height 16
type input "2"
click at [1010, 219] on input "Add to Cart" at bounding box center [1007, 232] width 68 height 27
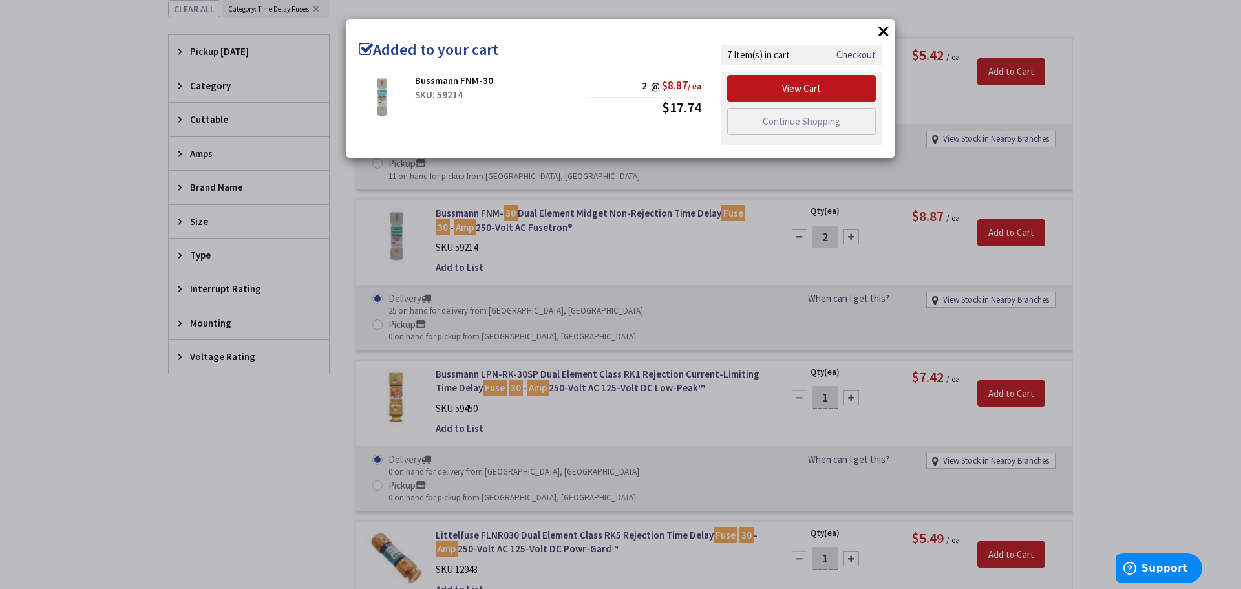
click at [882, 28] on button "×" at bounding box center [883, 30] width 19 height 19
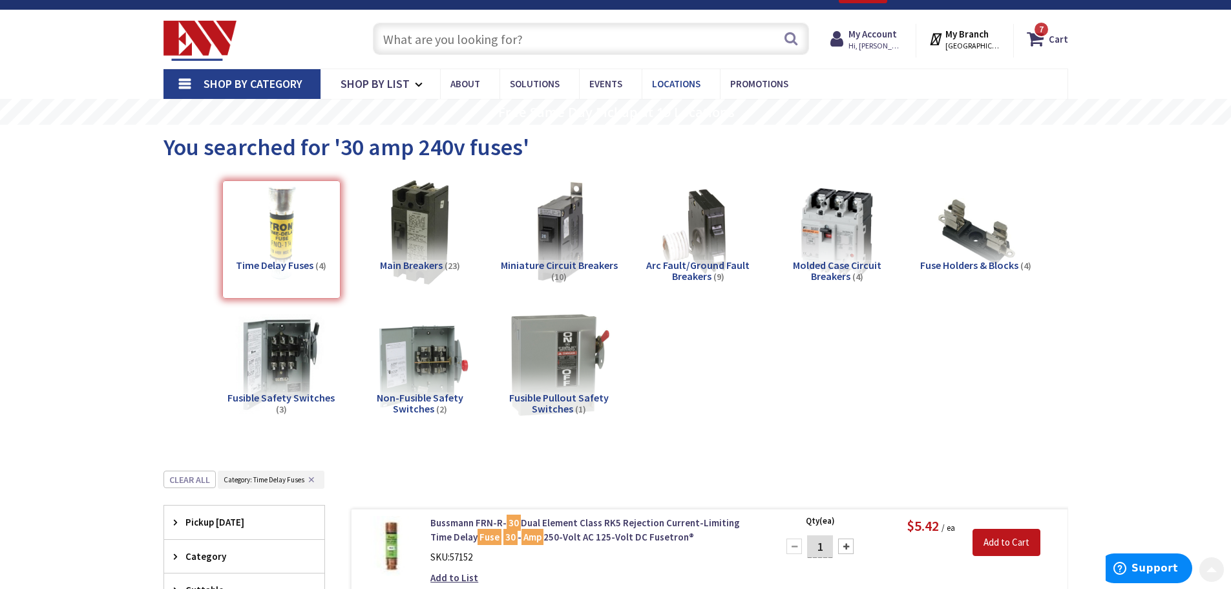
scroll to position [0, 0]
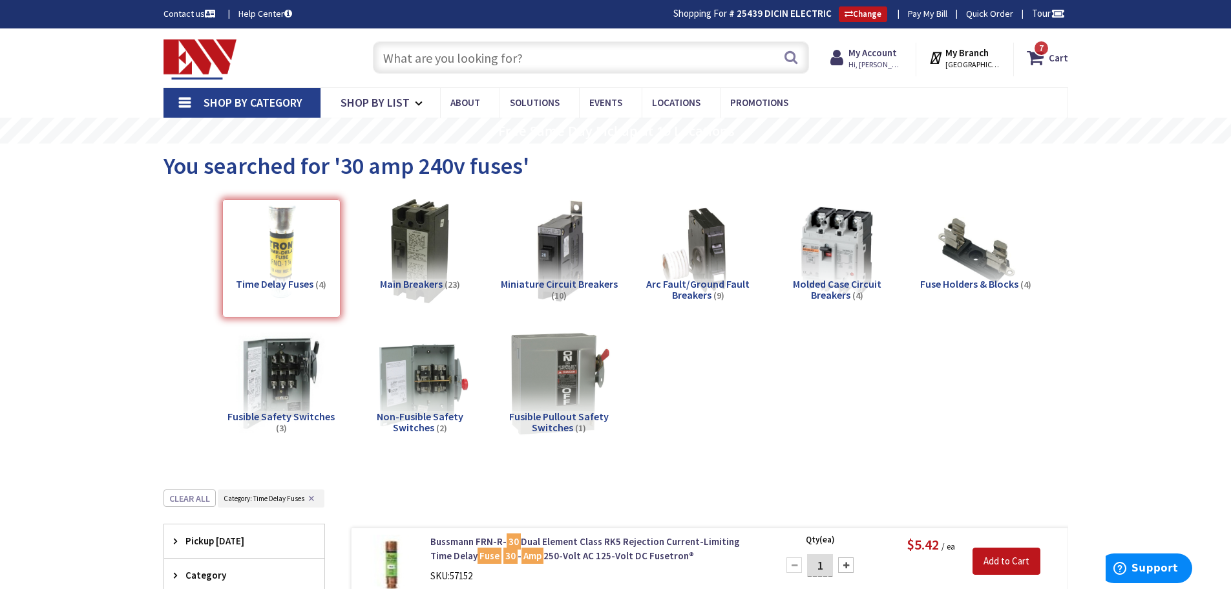
click at [478, 62] on input "text" at bounding box center [591, 57] width 436 height 32
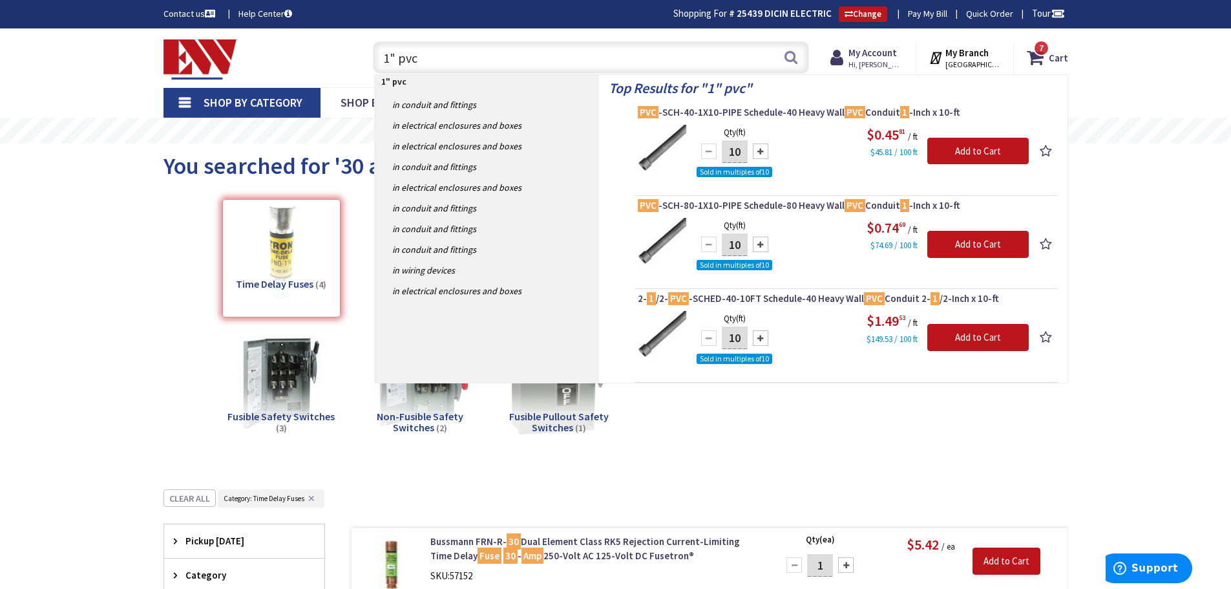
type input "1" pvc"
click at [762, 154] on div at bounding box center [761, 151] width 16 height 16
type input "30"
click at [965, 156] on input "Add to Cart" at bounding box center [978, 151] width 101 height 27
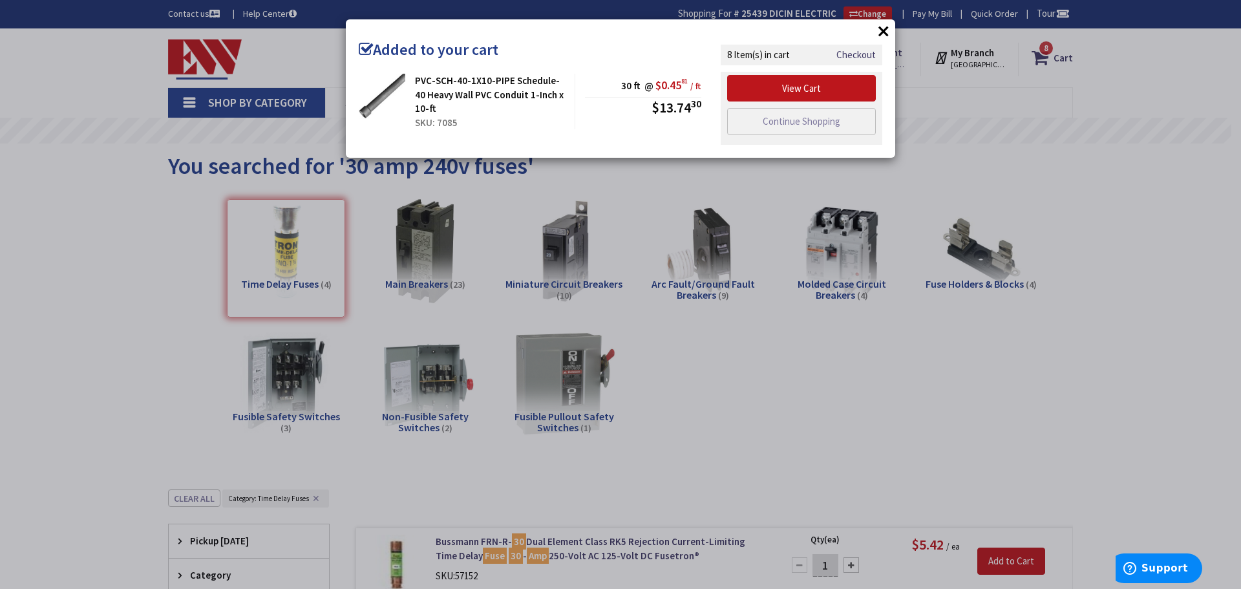
click at [885, 33] on button "×" at bounding box center [883, 30] width 19 height 19
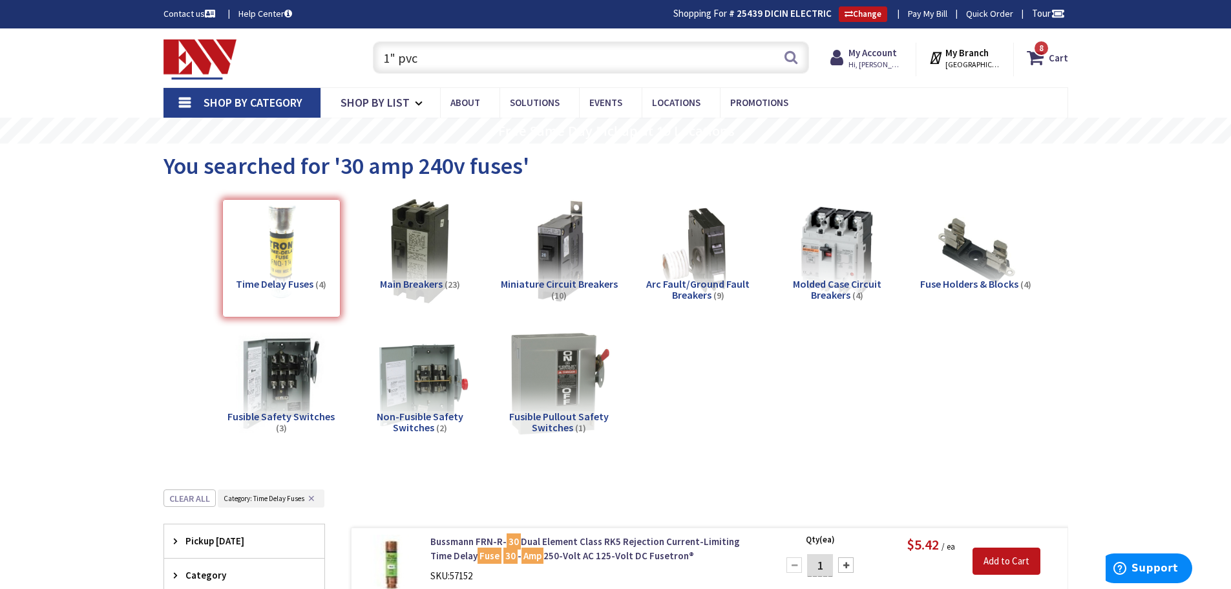
click at [423, 67] on input "1" pvc" at bounding box center [591, 57] width 436 height 32
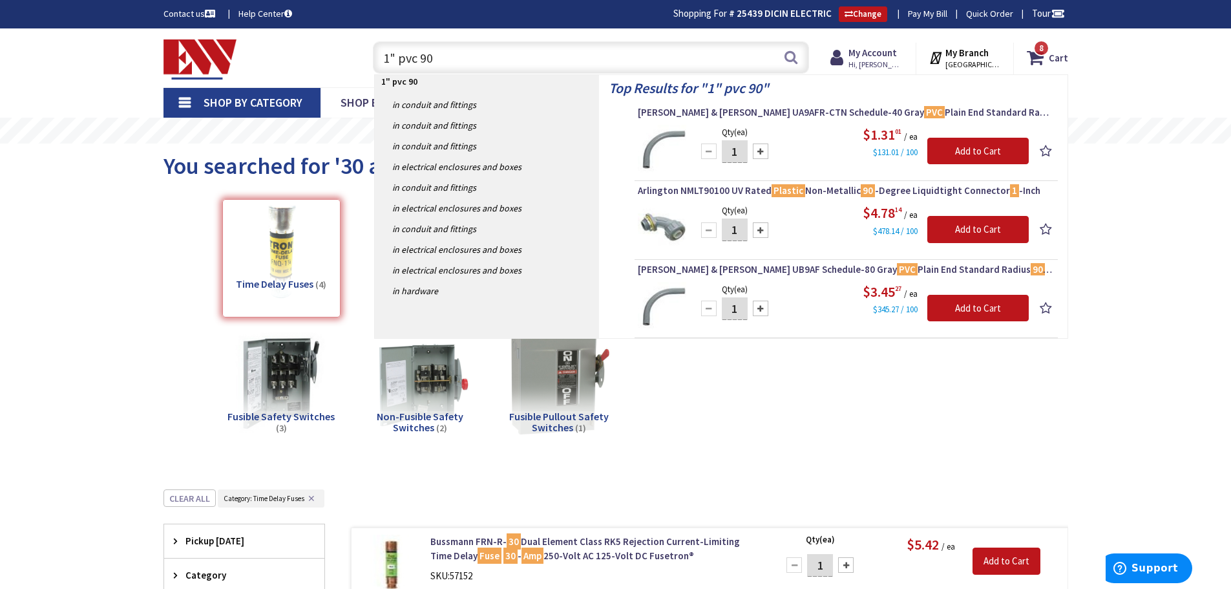
click at [432, 58] on input "1" pvc 90" at bounding box center [591, 57] width 436 height 32
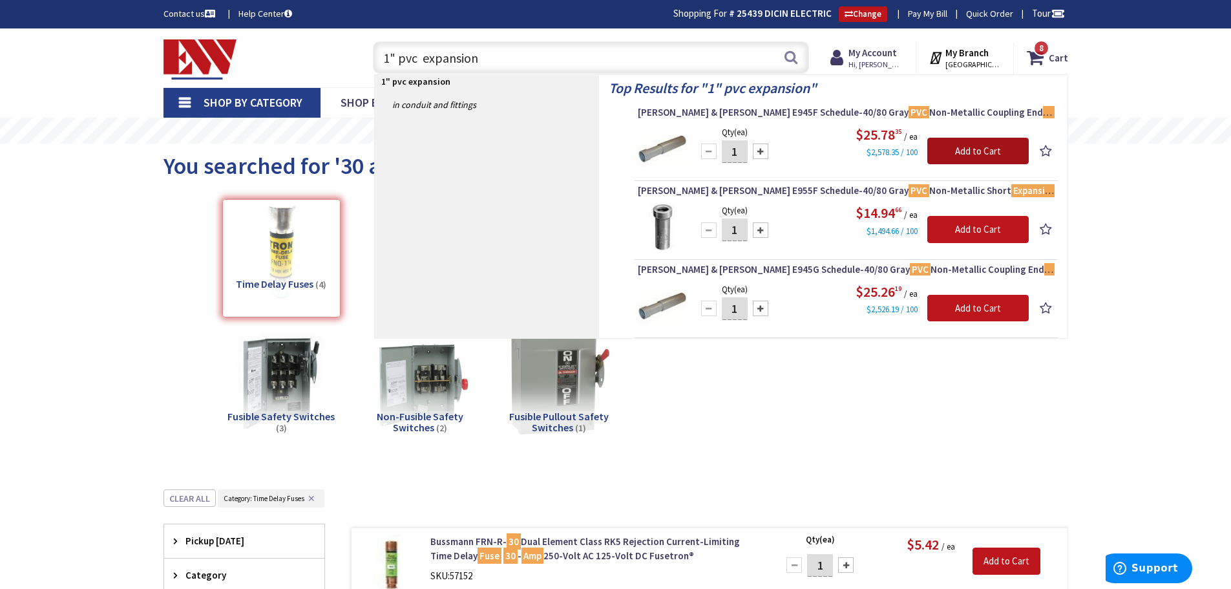
click at [984, 152] on input "Add to Cart" at bounding box center [978, 151] width 101 height 27
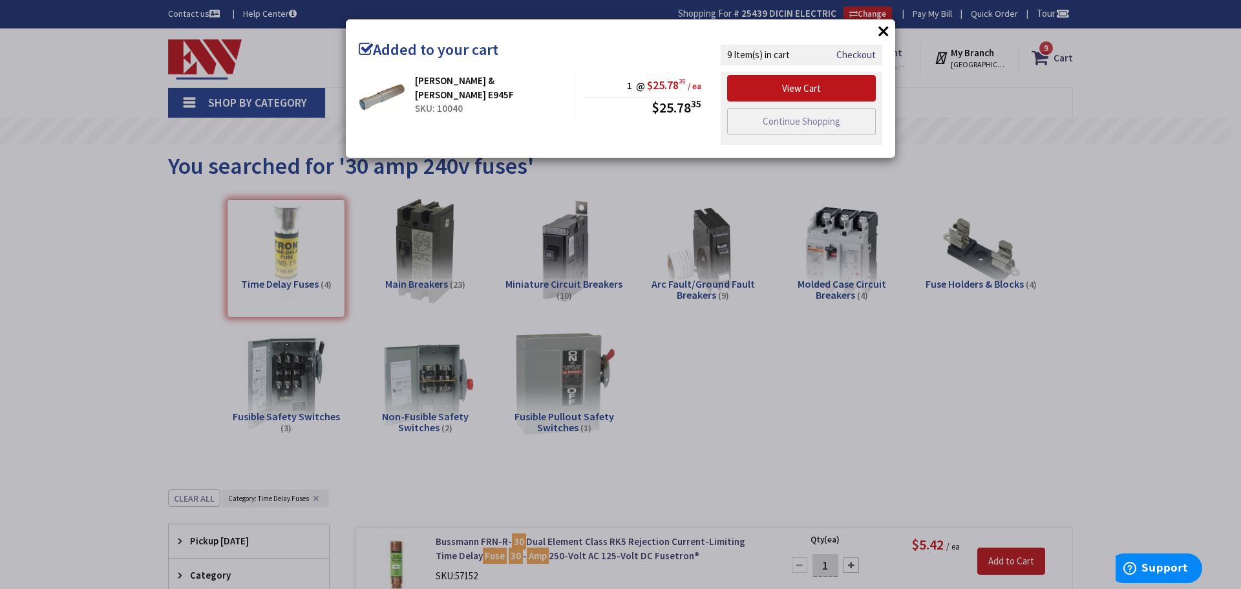
click at [886, 29] on button "×" at bounding box center [883, 30] width 19 height 19
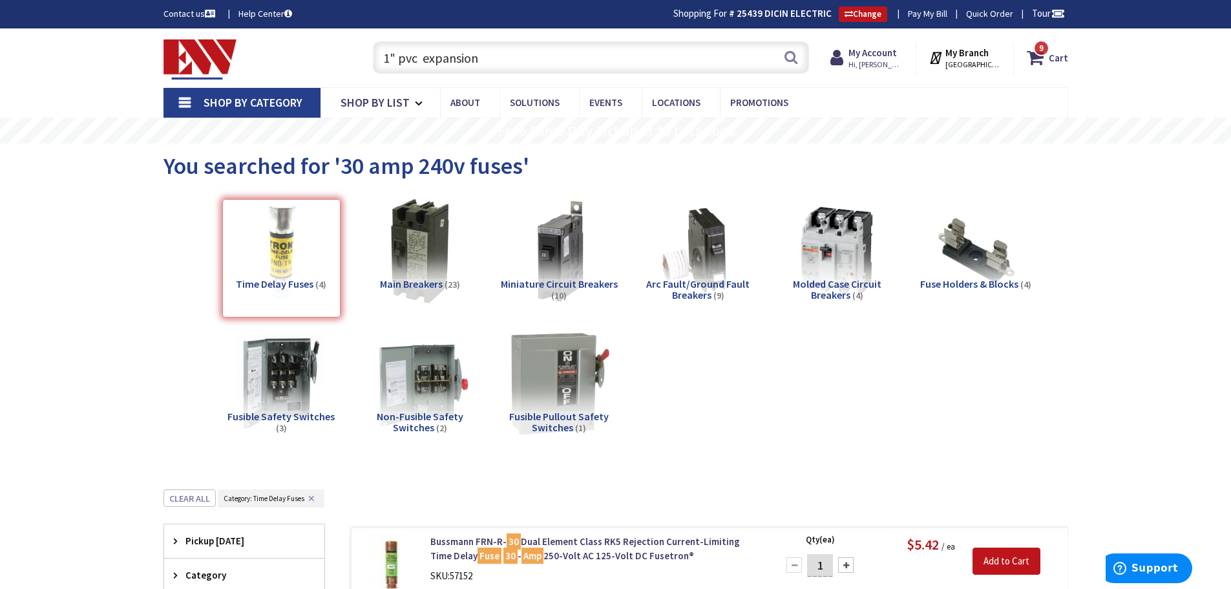
click at [482, 63] on input "1" pvc expansion" at bounding box center [591, 57] width 436 height 32
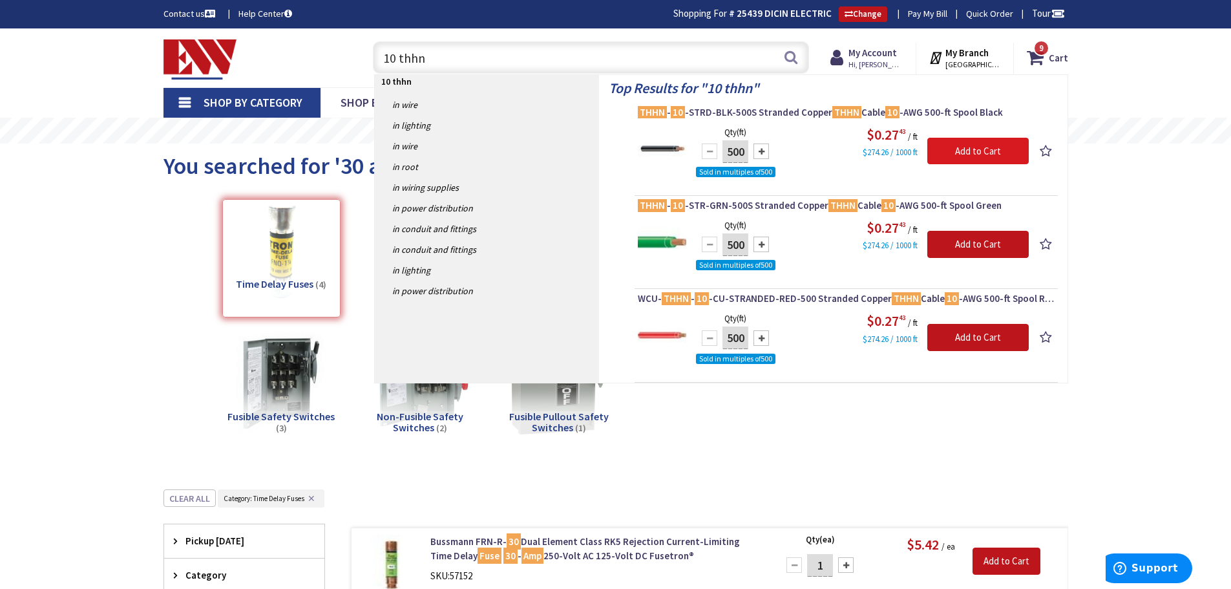
type input "10 thhn"
click at [1008, 148] on input "Add to Cart" at bounding box center [978, 151] width 101 height 27
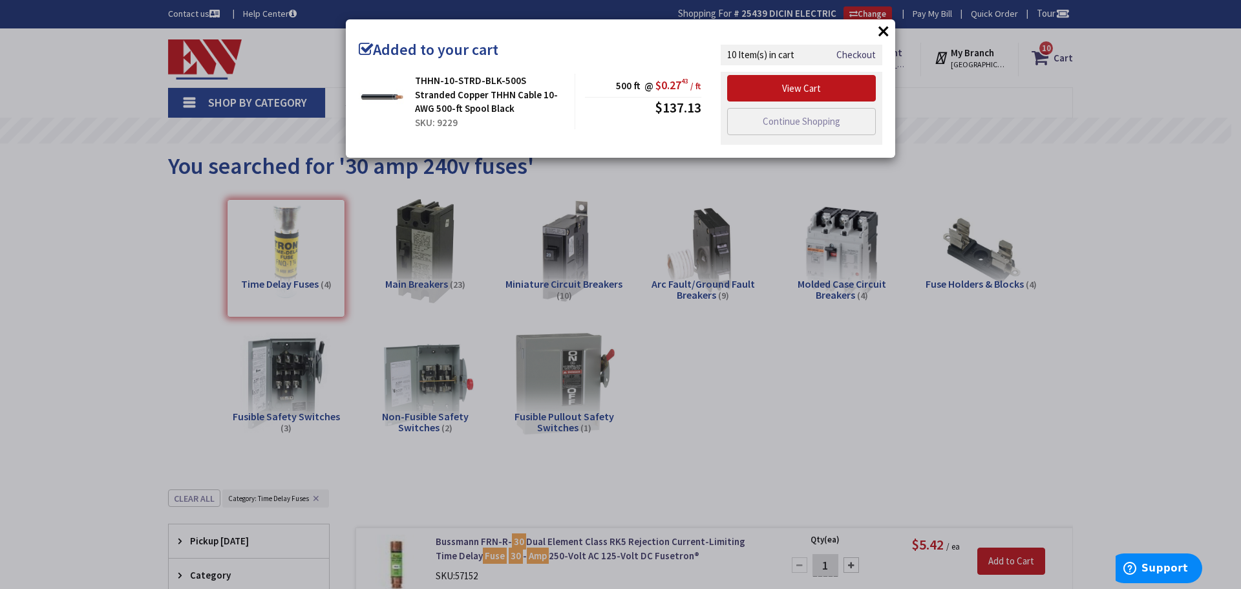
click at [887, 24] on button "×" at bounding box center [883, 30] width 19 height 19
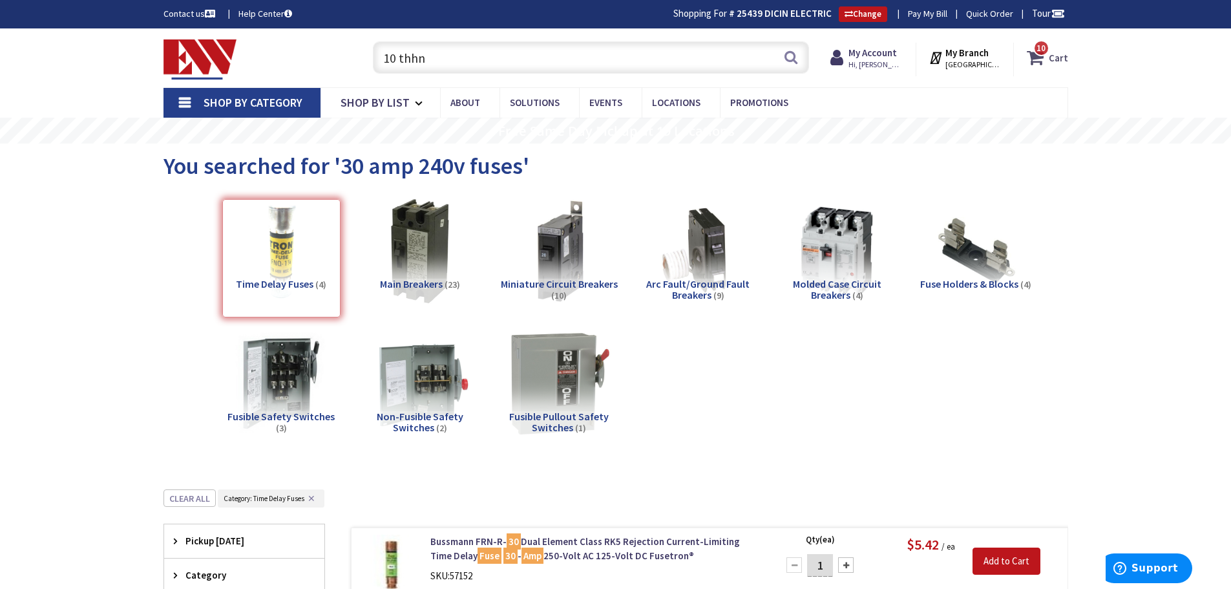
click at [1045, 56] on span "10 10 items" at bounding box center [1042, 48] width 16 height 16
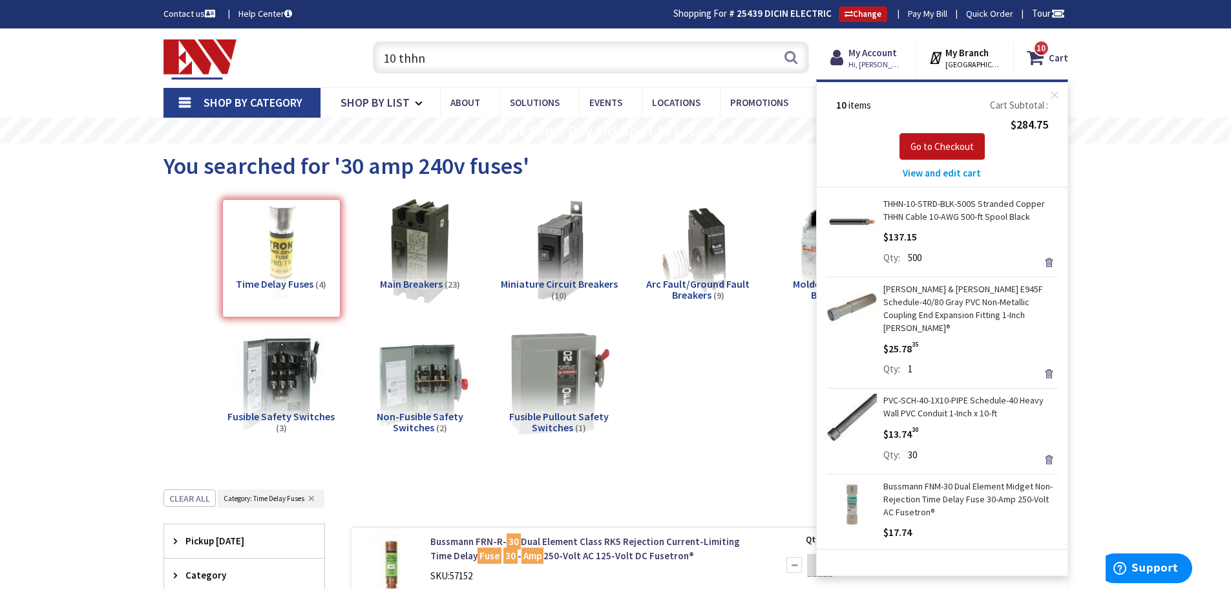
click at [942, 173] on span "View and edit cart" at bounding box center [942, 173] width 78 height 12
